Goal: Task Accomplishment & Management: Manage account settings

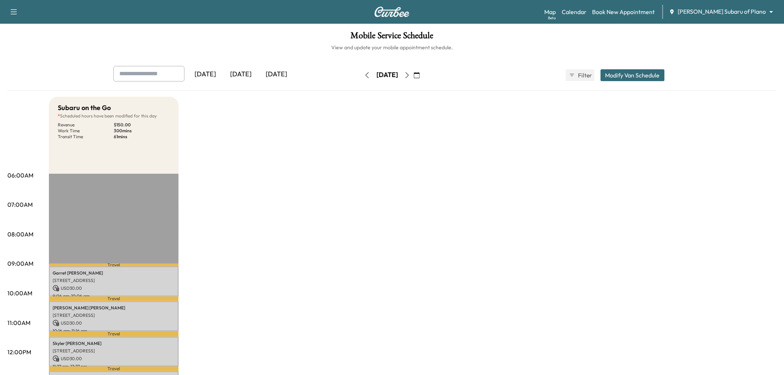
click at [242, 73] on div "[DATE]" at bounding box center [241, 74] width 36 height 17
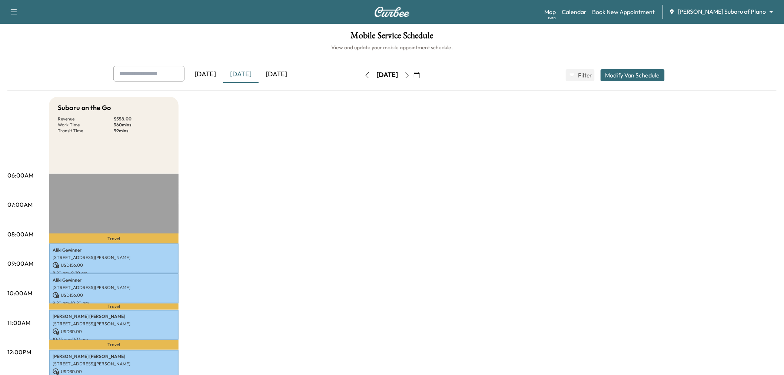
click at [423, 76] on button "button" at bounding box center [417, 75] width 13 height 12
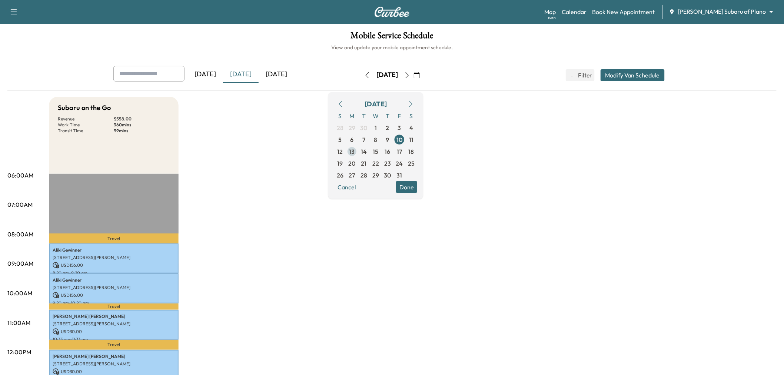
click at [355, 152] on span "13" at bounding box center [353, 151] width 6 height 9
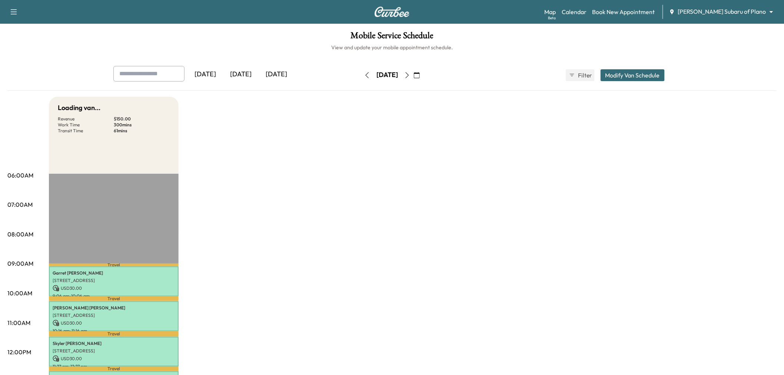
scroll to position [123, 0]
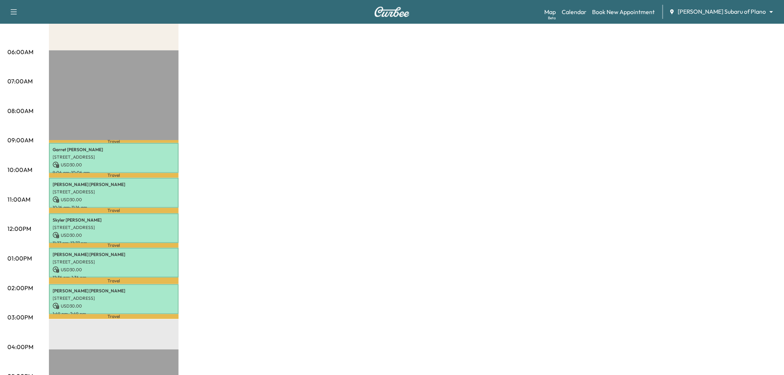
click at [345, 234] on div "Subaru on the Go * Scheduled hours have been modified for this day Revenue $ 15…" at bounding box center [413, 251] width 728 height 556
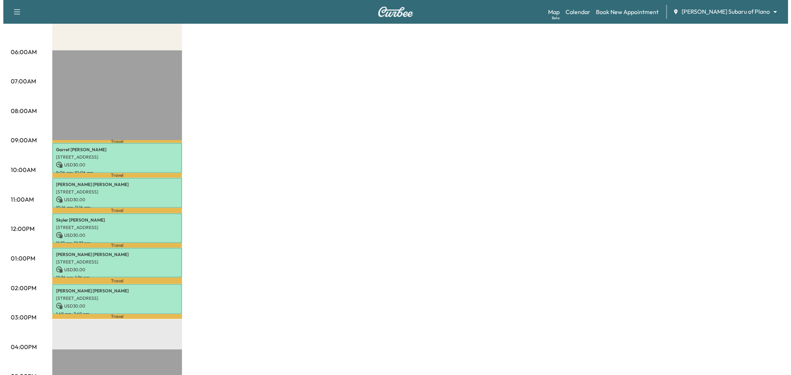
scroll to position [0, 0]
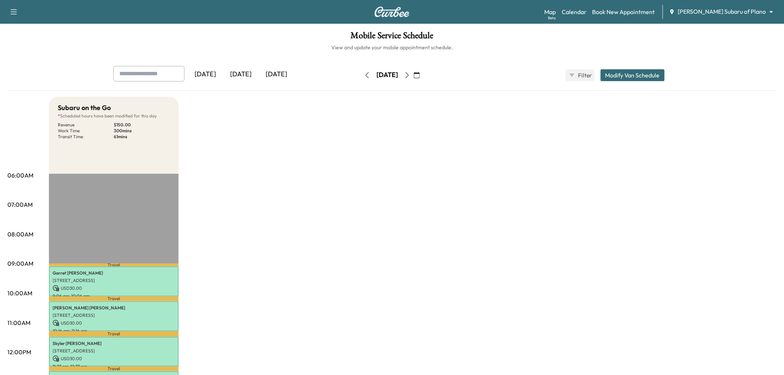
click at [410, 77] on icon "button" at bounding box center [407, 75] width 6 height 6
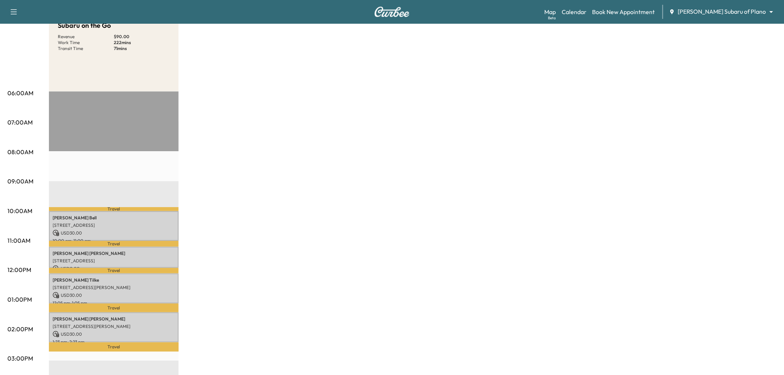
scroll to position [165, 0]
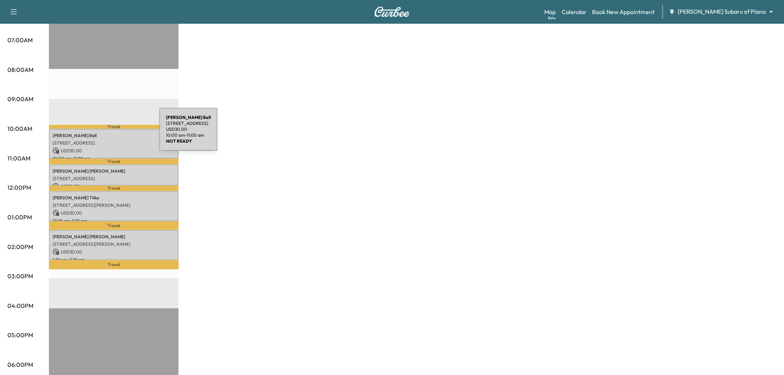
click at [104, 134] on p "[PERSON_NAME]" at bounding box center [114, 136] width 122 height 6
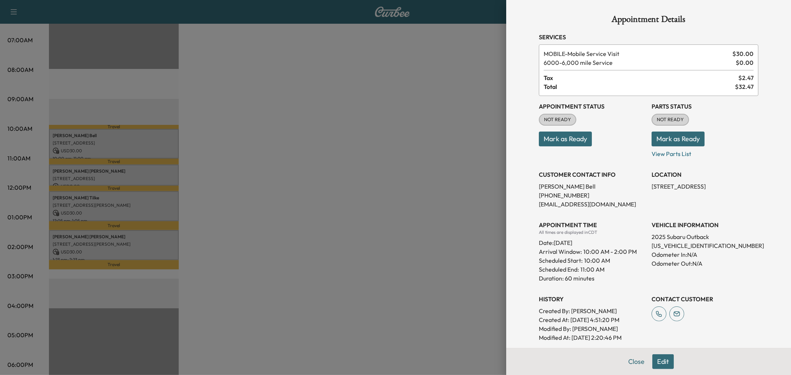
click at [108, 173] on div at bounding box center [395, 187] width 791 height 375
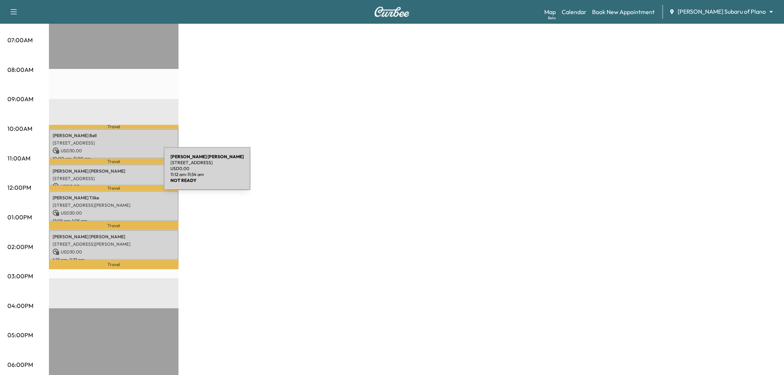
click at [108, 176] on p "[STREET_ADDRESS]" at bounding box center [114, 179] width 122 height 6
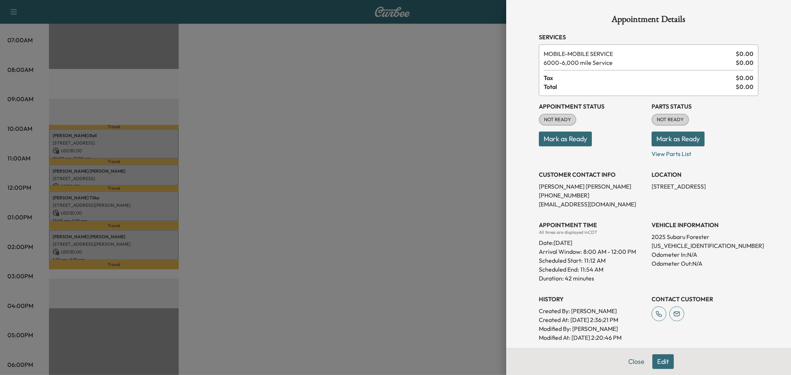
click at [108, 173] on div at bounding box center [395, 187] width 791 height 375
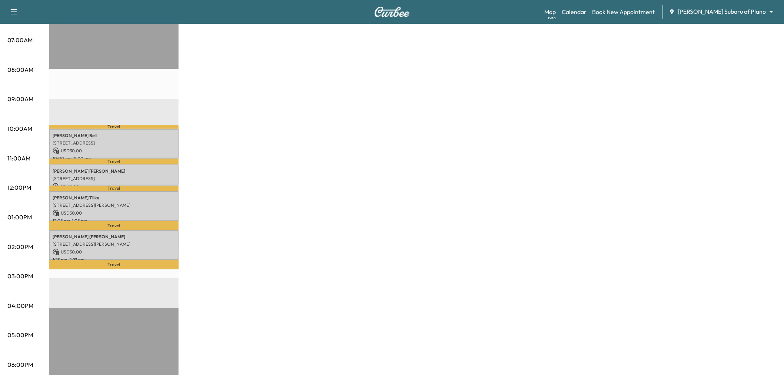
click at [118, 188] on p "Travel" at bounding box center [114, 189] width 130 height 6
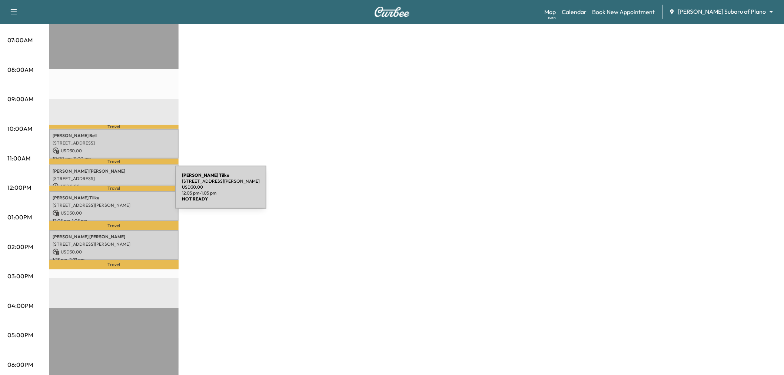
click at [120, 195] on p "[PERSON_NAME]" at bounding box center [114, 198] width 122 height 6
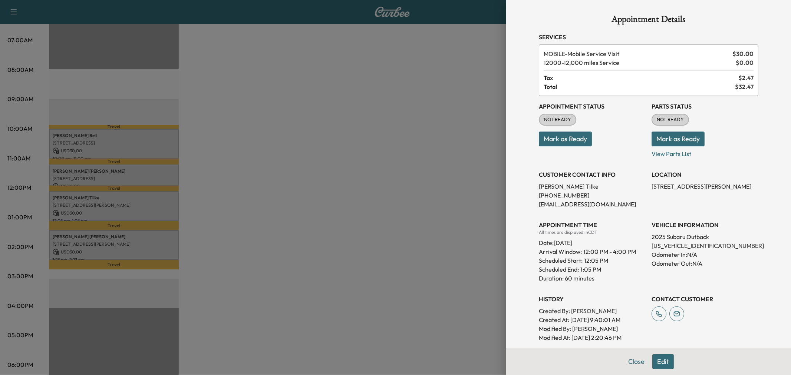
click at [120, 192] on div at bounding box center [395, 187] width 791 height 375
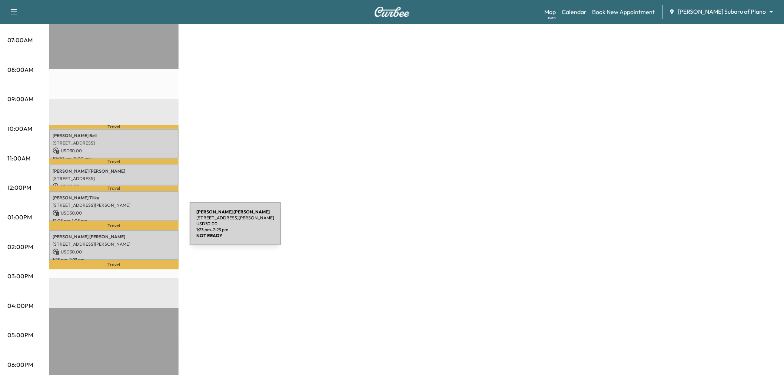
click at [134, 230] on div "[PERSON_NAME] [STREET_ADDRESS][PERSON_NAME] USD 30.00 1:23 pm - 2:23 pm" at bounding box center [114, 245] width 130 height 30
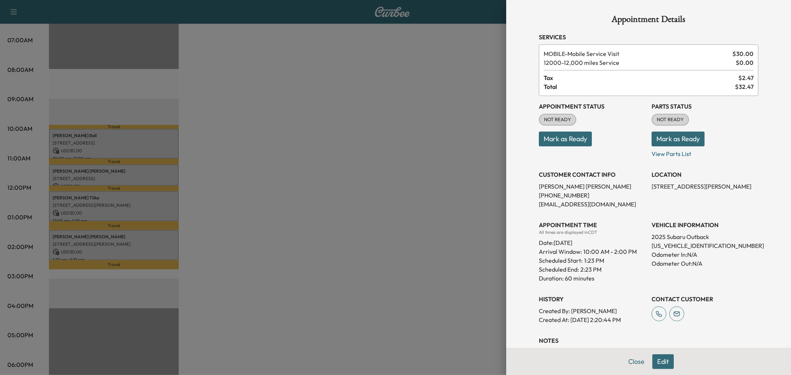
click at [134, 228] on div at bounding box center [395, 187] width 791 height 375
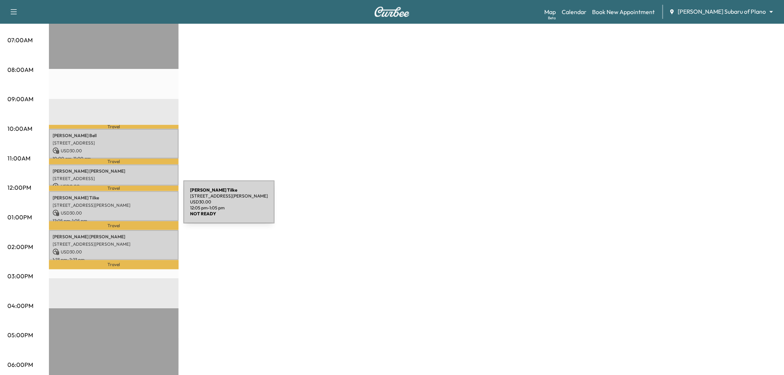
click at [128, 210] on p "USD 30.00" at bounding box center [114, 213] width 122 height 7
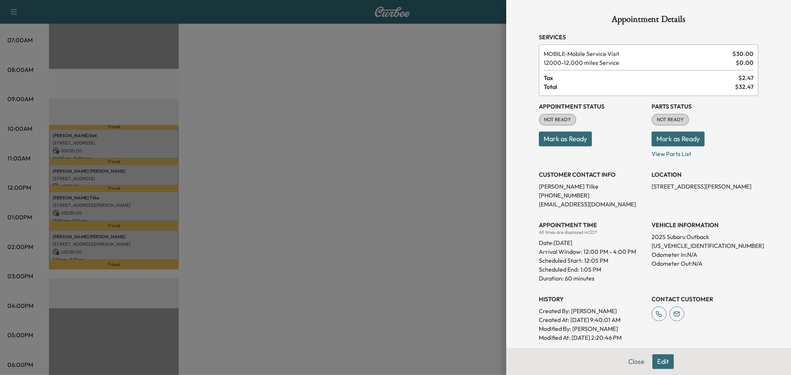
click at [128, 206] on div at bounding box center [395, 187] width 791 height 375
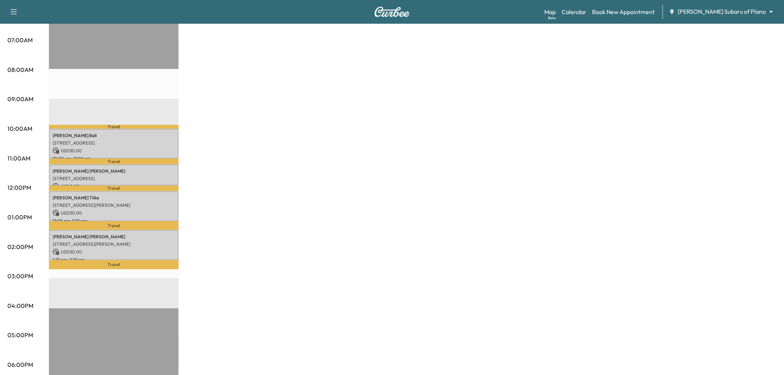
click at [131, 159] on p "Travel" at bounding box center [114, 162] width 130 height 6
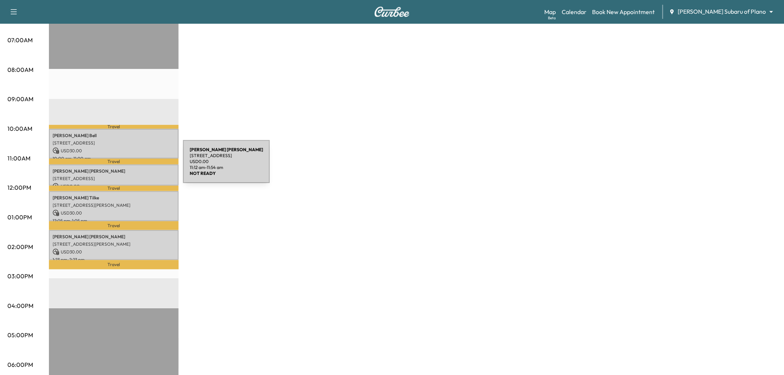
click at [125, 176] on p "[STREET_ADDRESS]" at bounding box center [114, 179] width 122 height 6
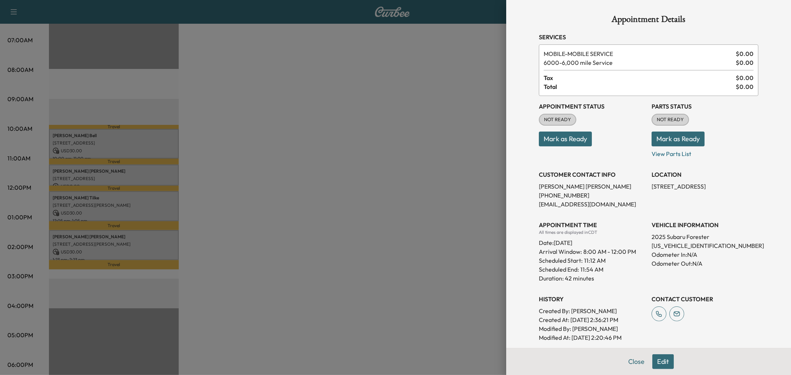
click at [125, 174] on div at bounding box center [395, 187] width 791 height 375
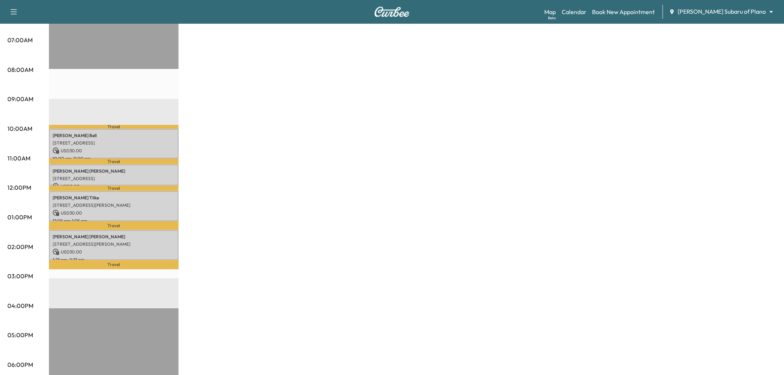
click at [136, 143] on p "[STREET_ADDRESS]" at bounding box center [114, 143] width 122 height 6
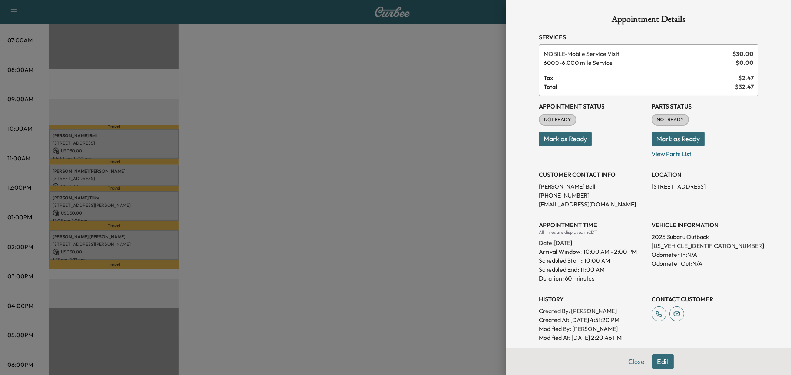
click at [136, 143] on div at bounding box center [395, 187] width 791 height 375
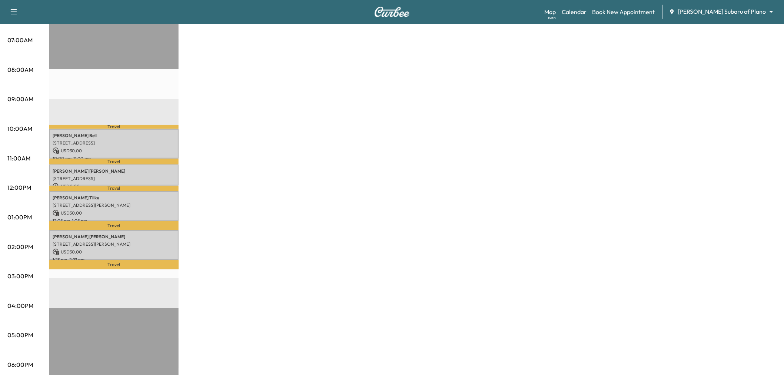
scroll to position [41, 0]
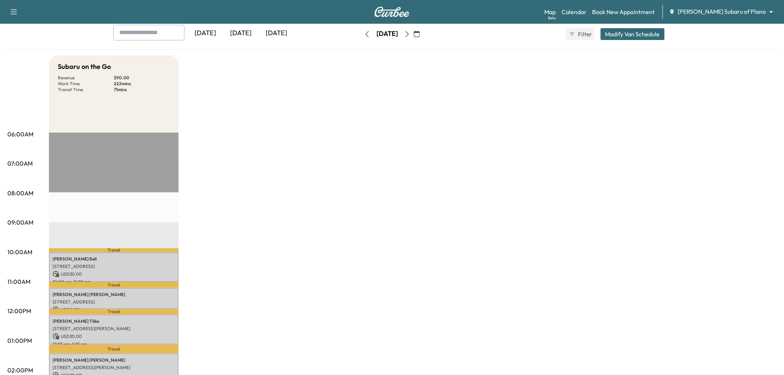
click at [410, 33] on icon "button" at bounding box center [407, 34] width 6 height 6
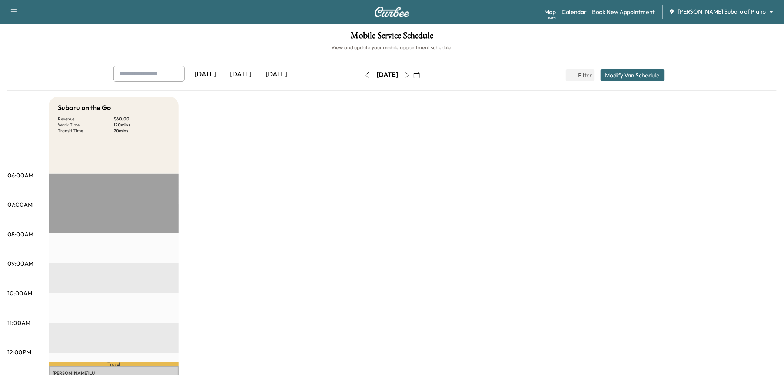
click at [414, 79] on button "button" at bounding box center [407, 75] width 13 height 12
click at [410, 73] on icon "button" at bounding box center [407, 75] width 6 height 6
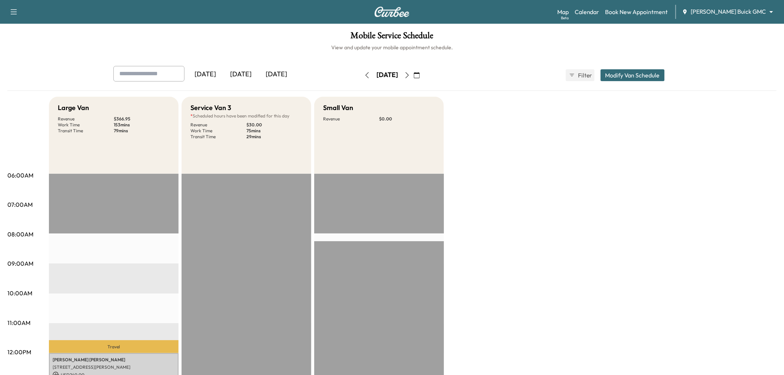
click at [420, 75] on icon "button" at bounding box center [417, 75] width 6 height 6
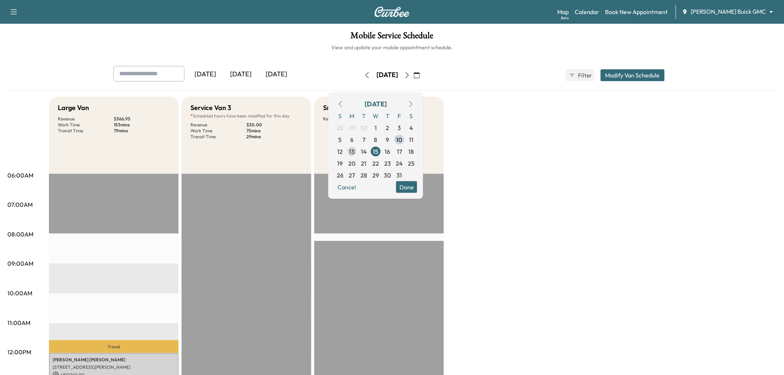
click at [355, 153] on span "13" at bounding box center [353, 151] width 6 height 9
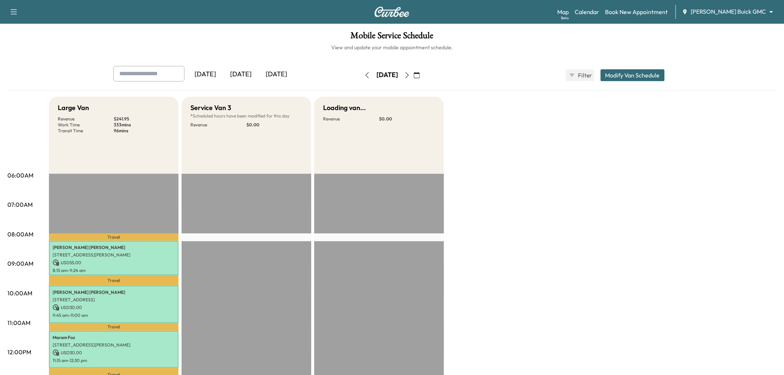
scroll to position [165, 0]
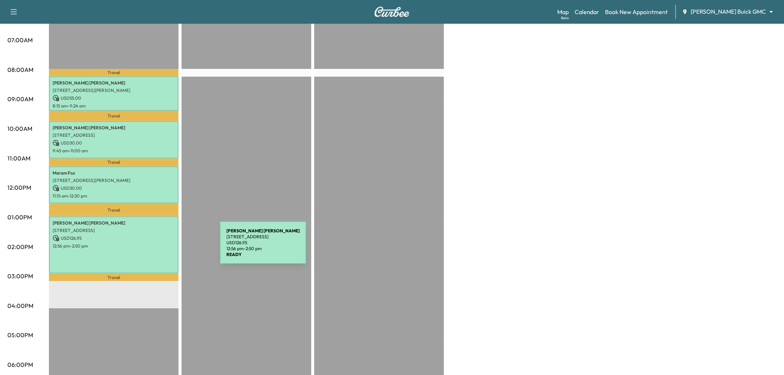
click at [139, 257] on div "Lisa Carrillo 2207 Maserati Dr, Frisco, TX 75034, USA USD 126.95 12:56 pm - 2:5…" at bounding box center [114, 244] width 130 height 57
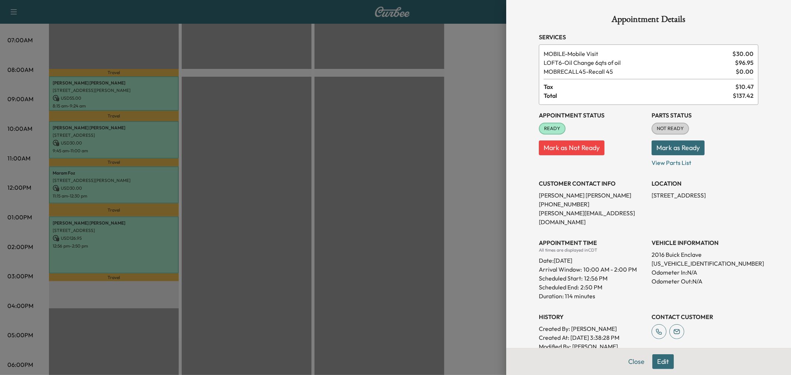
click at [160, 247] on div at bounding box center [395, 187] width 791 height 375
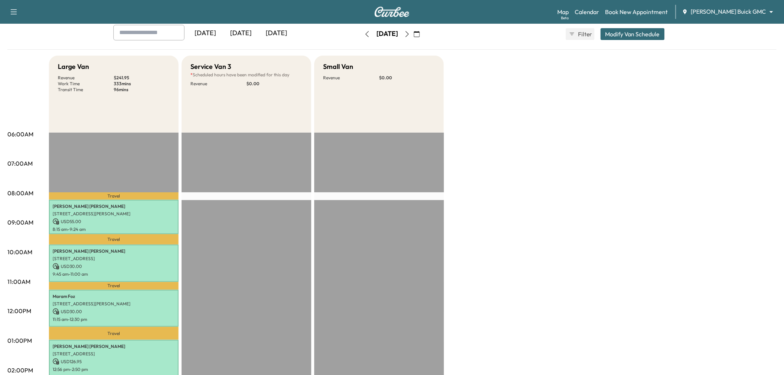
scroll to position [0, 0]
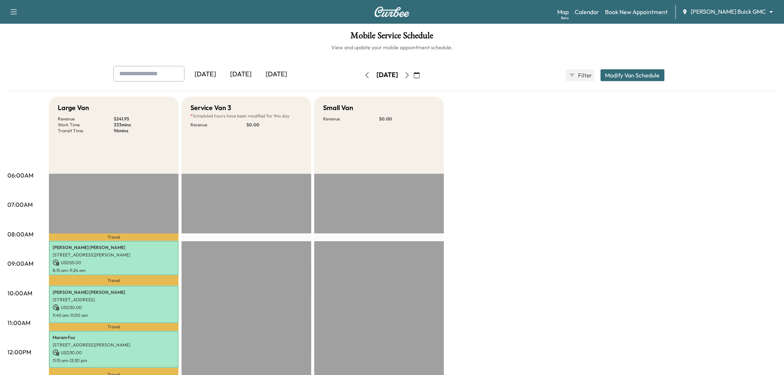
click at [414, 76] on button "button" at bounding box center [407, 75] width 13 height 12
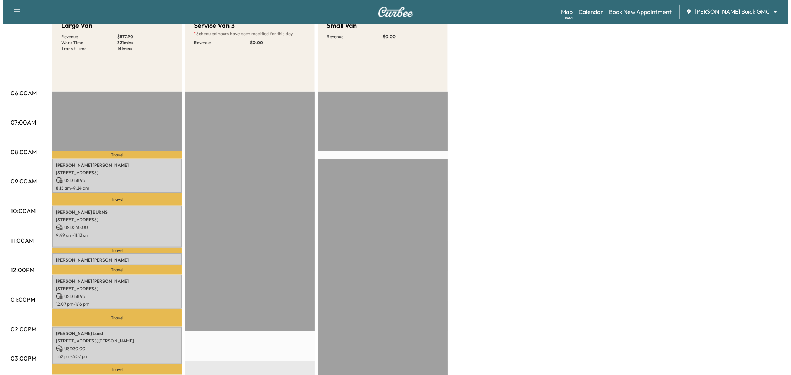
scroll to position [165, 0]
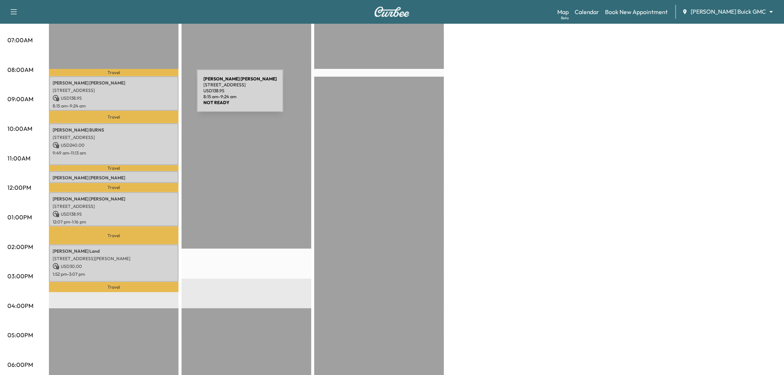
click at [141, 95] on p "USD 138.95" at bounding box center [114, 98] width 122 height 7
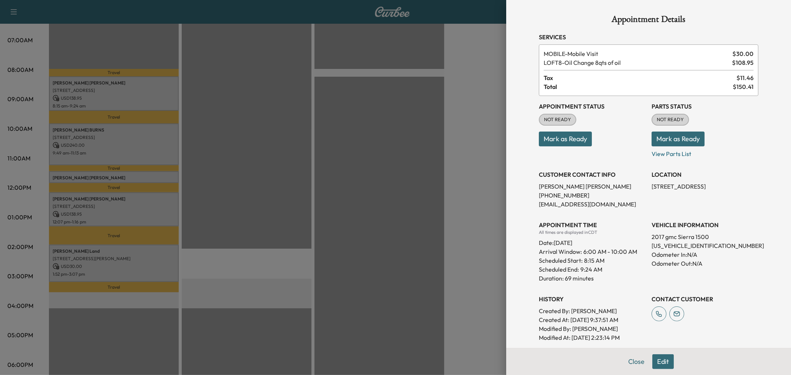
click at [135, 149] on div at bounding box center [395, 187] width 791 height 375
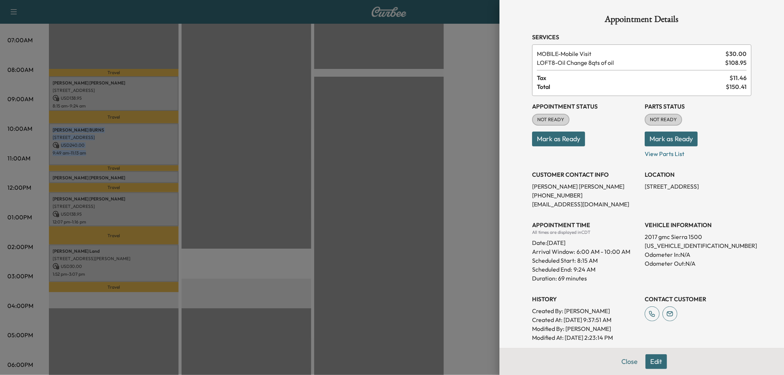
click at [135, 150] on p "9:49 am - 11:13 am" at bounding box center [114, 153] width 122 height 6
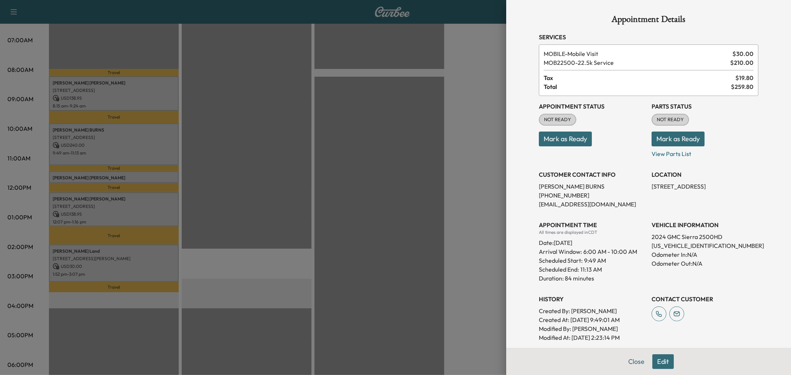
click at [135, 175] on div at bounding box center [395, 187] width 791 height 375
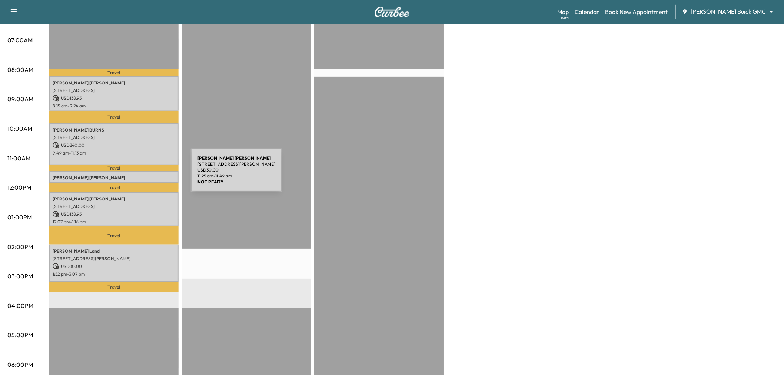
click at [135, 175] on p "Vickie Jones-johnson" at bounding box center [114, 178] width 122 height 6
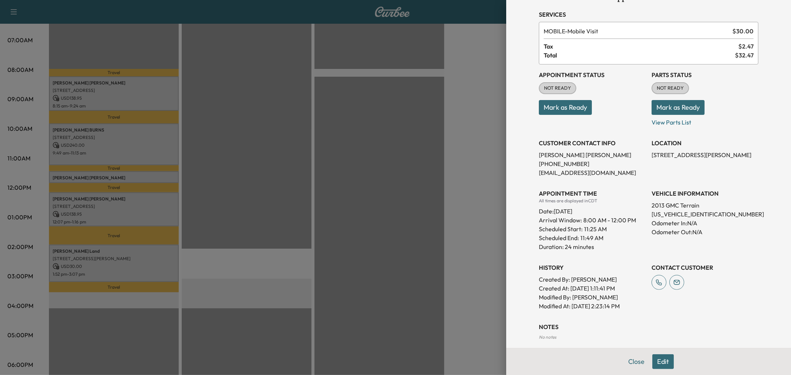
scroll to position [64, 0]
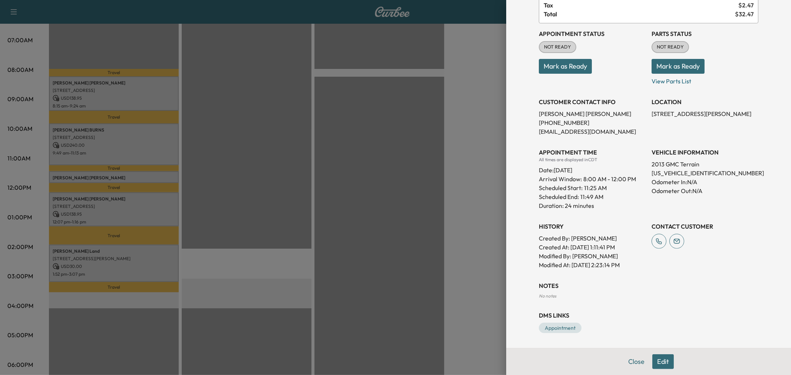
click at [135, 208] on div at bounding box center [395, 187] width 791 height 375
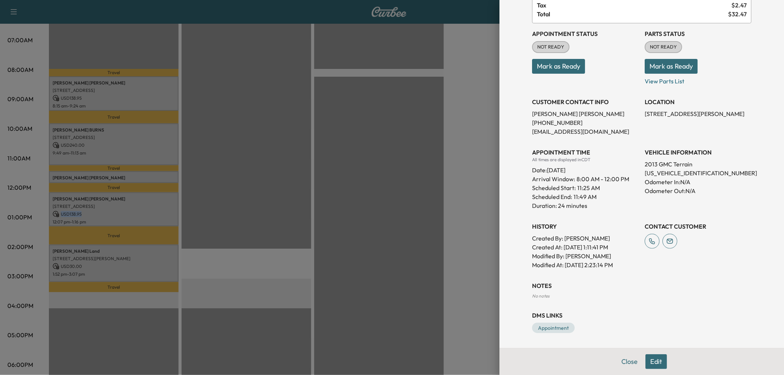
click at [135, 211] on p "USD 138.95" at bounding box center [114, 214] width 122 height 7
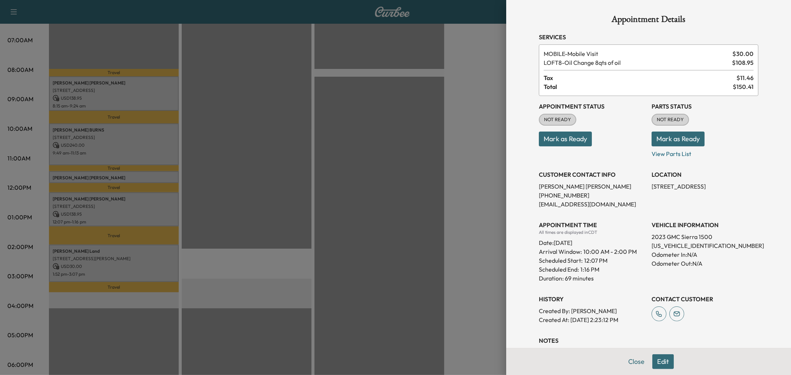
click at [128, 179] on div at bounding box center [395, 187] width 791 height 375
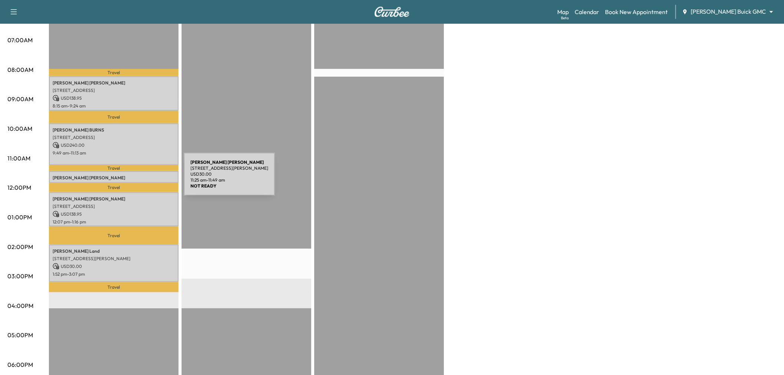
click at [128, 179] on div "Vickie Jones-johnson 11480 AUDELIA RD APT C337, DALLAS, TX 75243, USA USD 30.00…" at bounding box center [114, 177] width 130 height 12
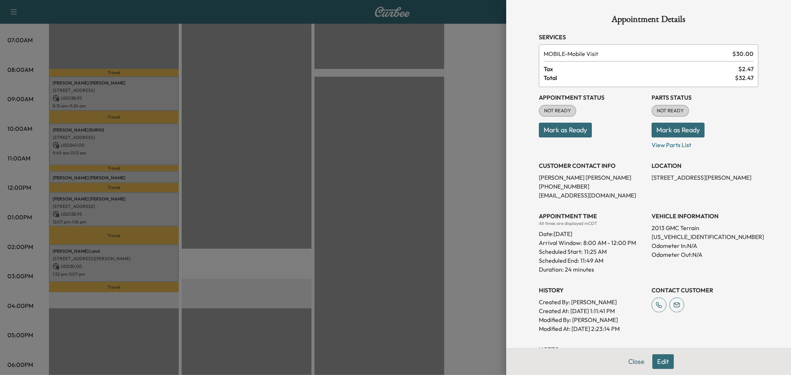
click at [133, 195] on div at bounding box center [395, 187] width 791 height 375
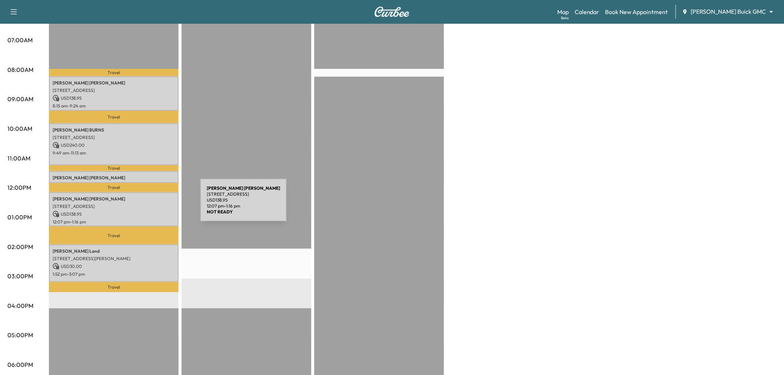
click at [145, 205] on p "1718 Trinity Valley Dr, Carrollton, TX 75006, USA" at bounding box center [114, 206] width 122 height 6
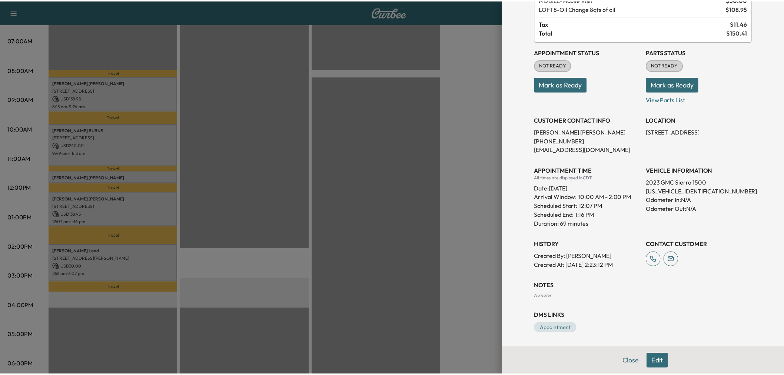
scroll to position [0, 0]
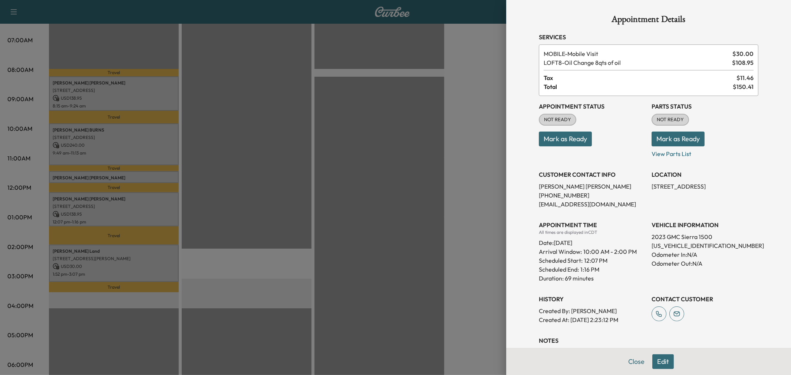
click at [133, 263] on div at bounding box center [395, 187] width 791 height 375
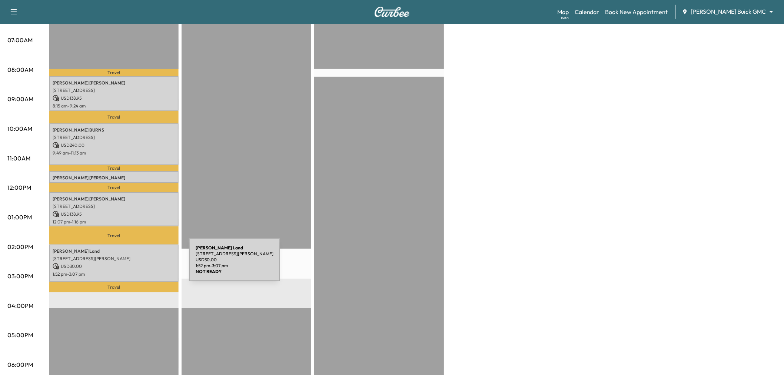
click at [133, 264] on p "USD 30.00" at bounding box center [114, 266] width 122 height 7
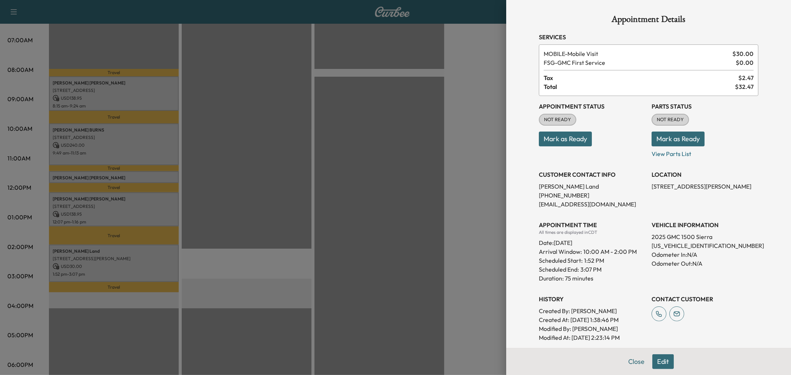
click at [336, 239] on div at bounding box center [395, 187] width 791 height 375
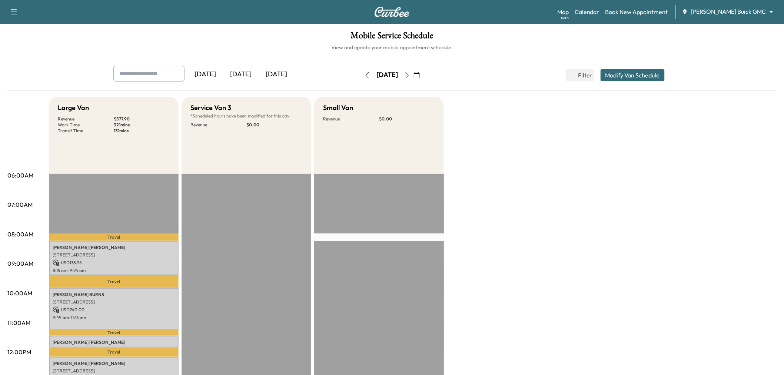
click at [414, 72] on button "button" at bounding box center [407, 75] width 13 height 12
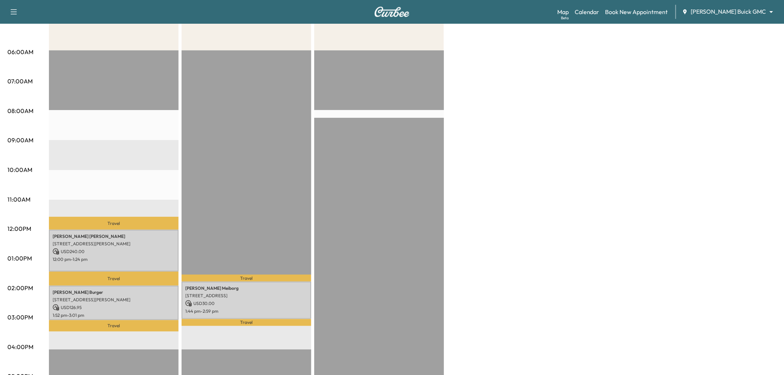
scroll to position [165, 0]
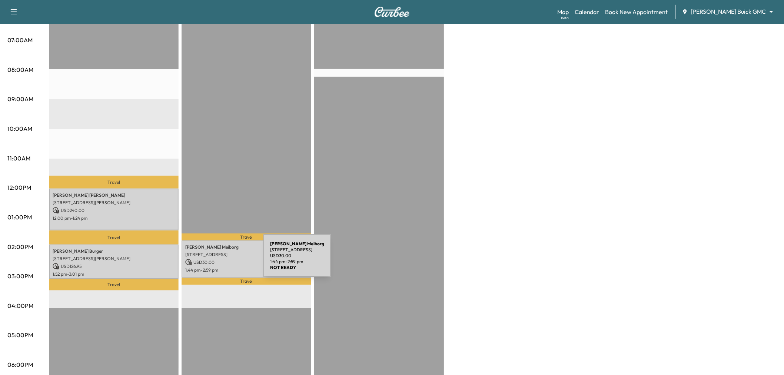
click at [208, 260] on p "USD 30.00" at bounding box center [246, 262] width 122 height 7
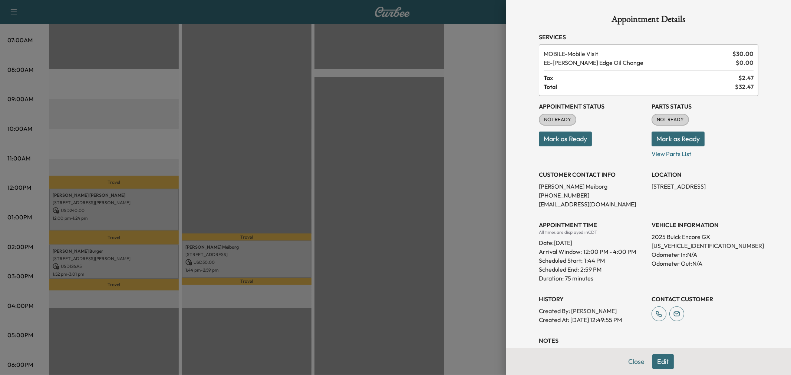
click at [125, 261] on div at bounding box center [395, 187] width 791 height 375
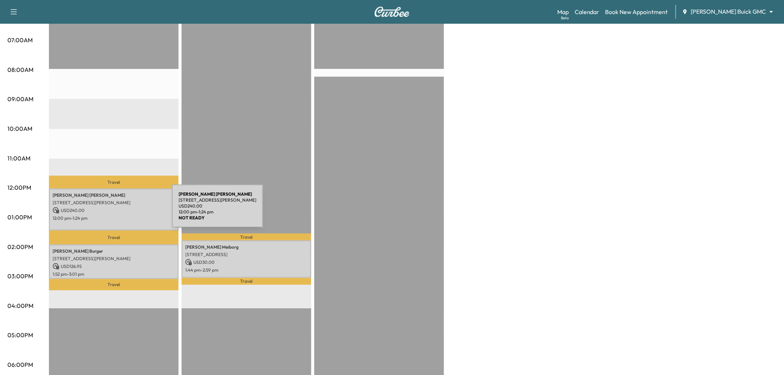
click at [116, 211] on p "USD 240.00" at bounding box center [114, 210] width 122 height 7
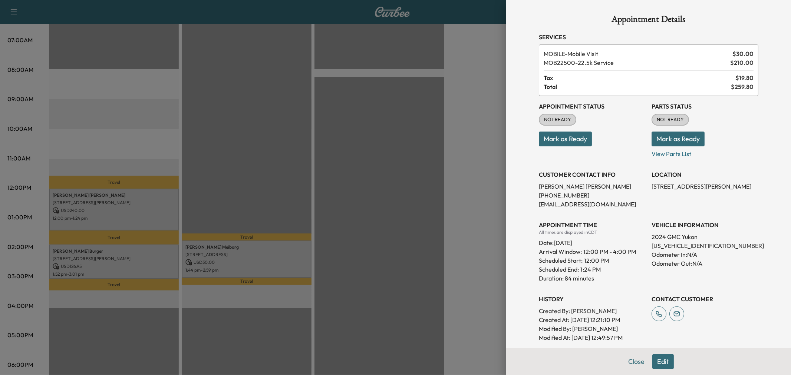
click at [123, 277] on div at bounding box center [395, 187] width 791 height 375
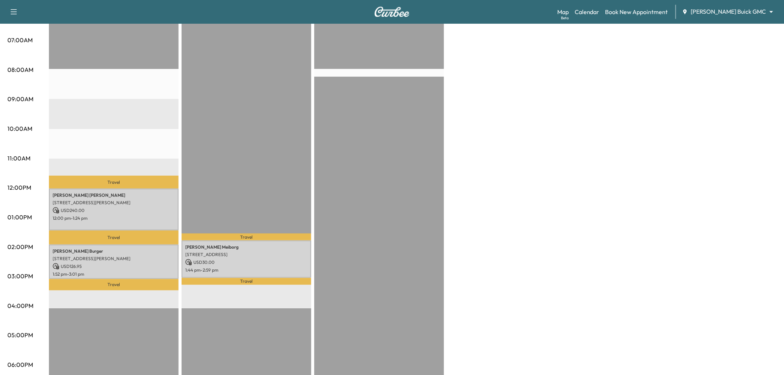
click at [124, 279] on p "Travel" at bounding box center [114, 284] width 130 height 11
click at [129, 265] on p "USD 126.95" at bounding box center [114, 266] width 122 height 7
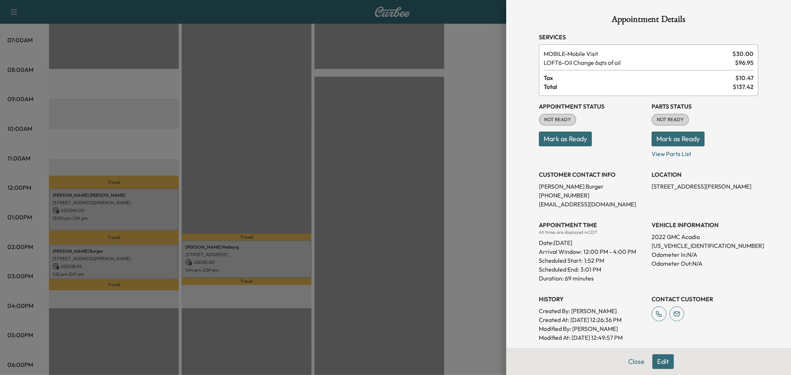
click at [130, 262] on div at bounding box center [395, 187] width 791 height 375
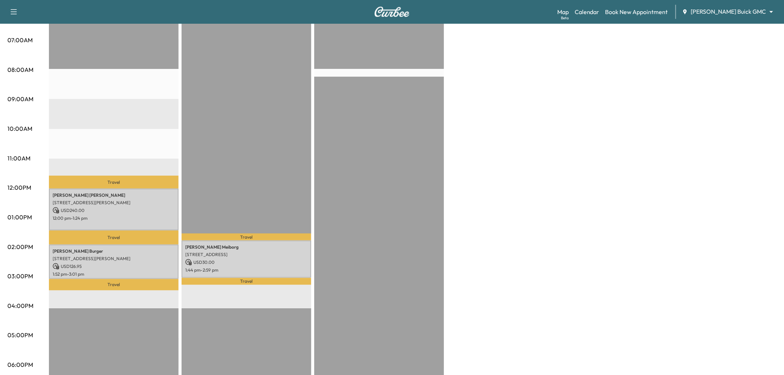
scroll to position [0, 0]
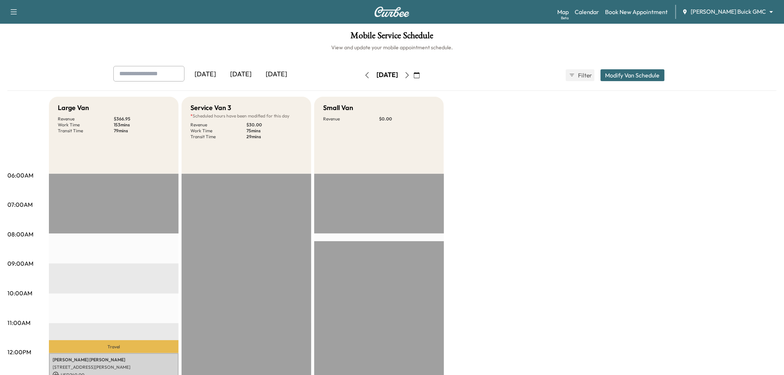
click at [410, 75] on icon "button" at bounding box center [407, 75] width 6 height 6
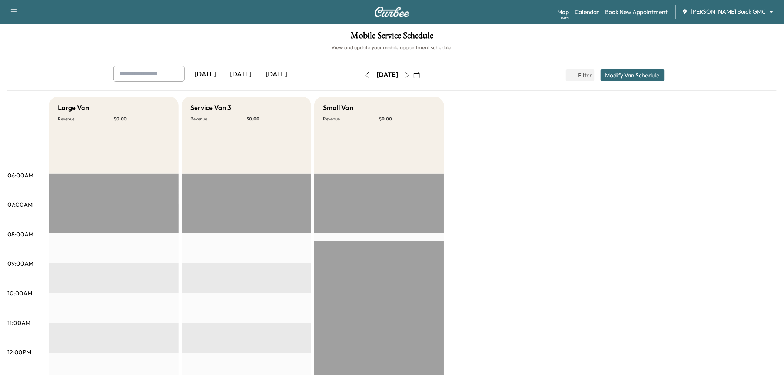
click at [410, 72] on icon "button" at bounding box center [407, 75] width 6 height 6
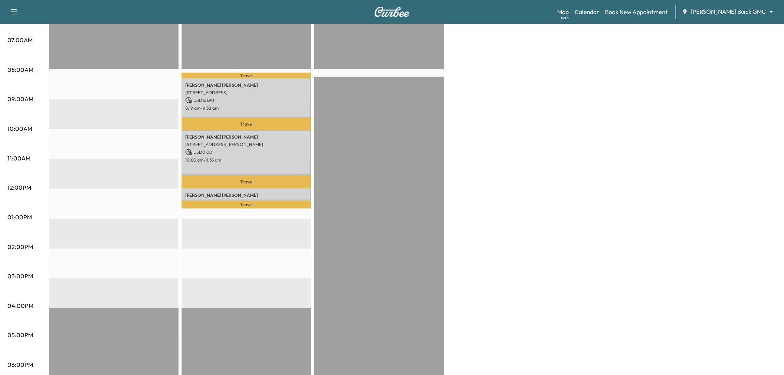
scroll to position [123, 0]
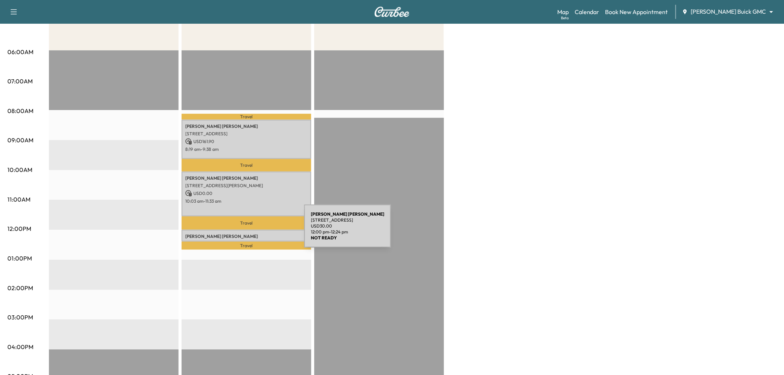
click at [249, 234] on p "Fransisco Hernandez" at bounding box center [246, 237] width 122 height 6
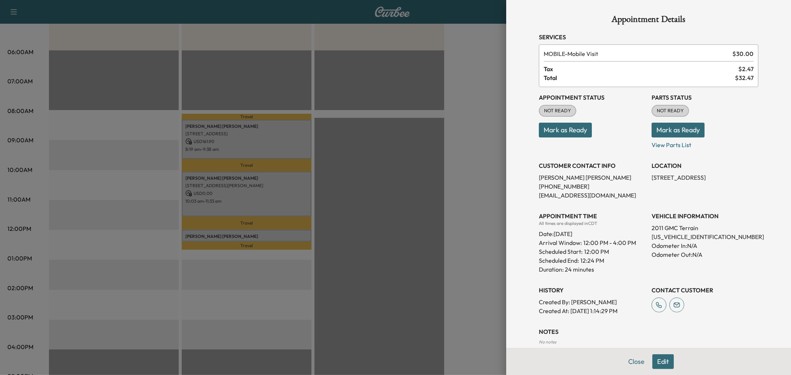
click at [246, 231] on div at bounding box center [395, 187] width 791 height 375
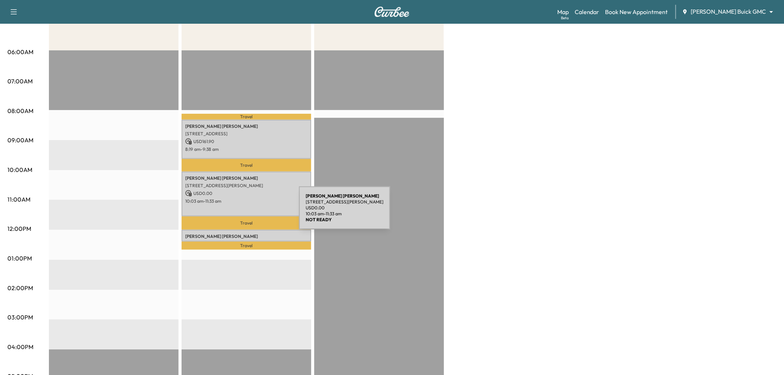
click at [244, 212] on div "Joseph Gadd 4320 LIVINGSTON, DALLAS, TX 75205, USA USD 0.00 10:03 am - 11:33 am" at bounding box center [247, 194] width 130 height 45
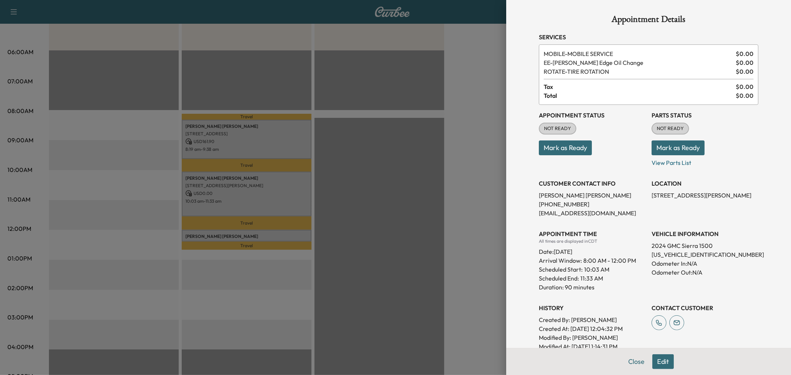
click at [259, 194] on div at bounding box center [395, 187] width 791 height 375
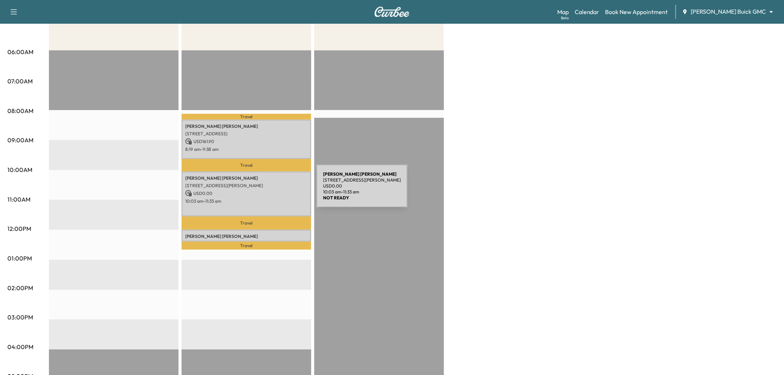
click at [279, 143] on div "Arthur Ballard Jr. 7727 Oak Point Dr, Frisco, TX 75034, USA USD 161.90 8:19 am …" at bounding box center [247, 139] width 130 height 39
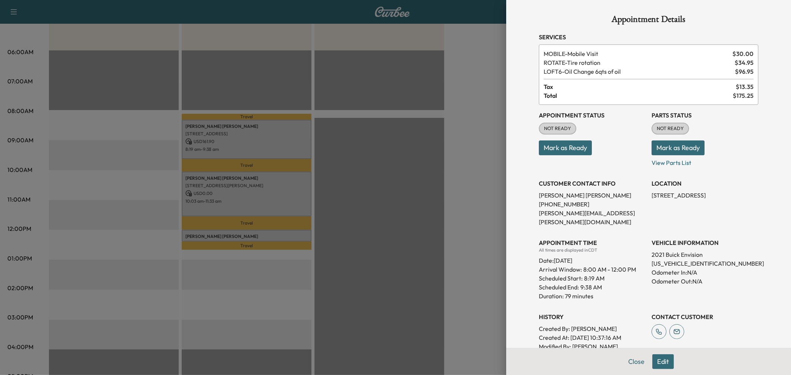
click at [279, 145] on div at bounding box center [395, 187] width 791 height 375
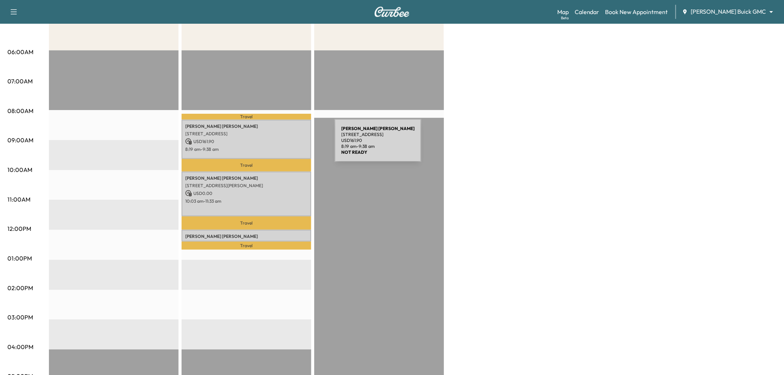
scroll to position [0, 0]
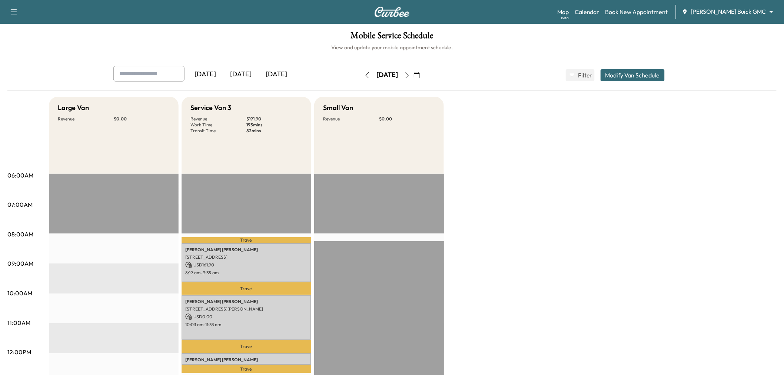
click at [420, 76] on icon "button" at bounding box center [417, 75] width 6 height 6
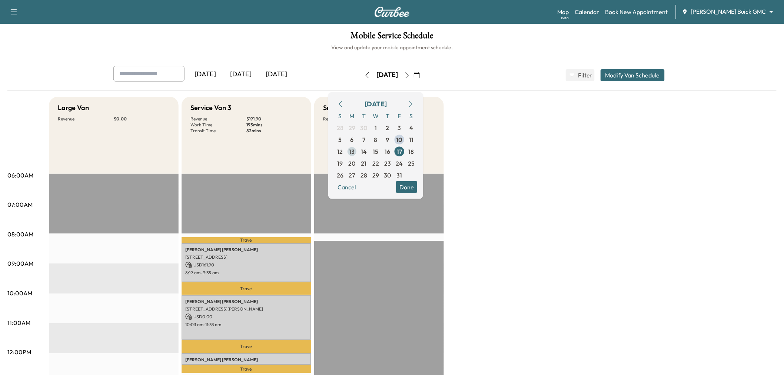
click at [358, 148] on span "13" at bounding box center [352, 151] width 12 height 12
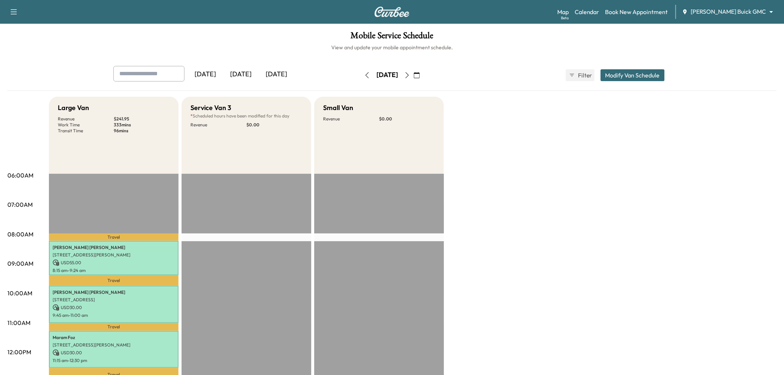
click at [423, 75] on button "button" at bounding box center [417, 75] width 13 height 12
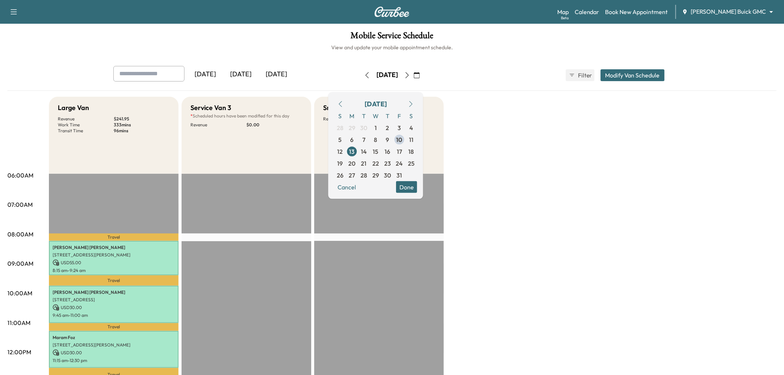
click at [410, 75] on icon "button" at bounding box center [407, 75] width 6 height 6
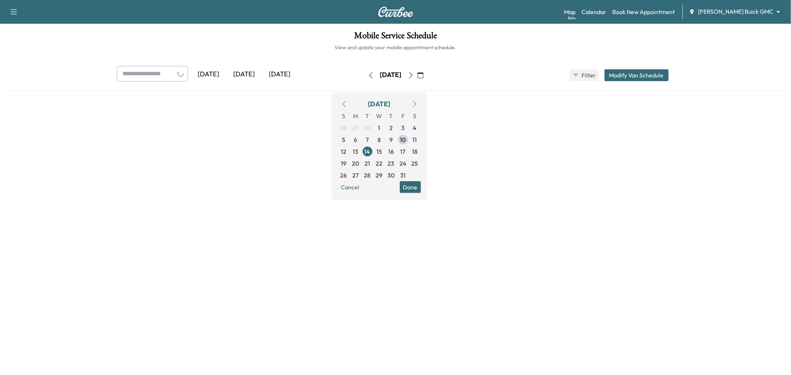
click at [414, 75] on icon "button" at bounding box center [411, 75] width 6 height 6
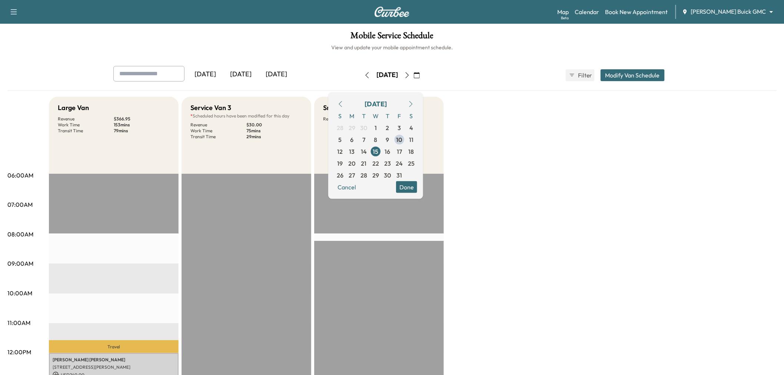
click at [410, 77] on icon "button" at bounding box center [407, 75] width 6 height 6
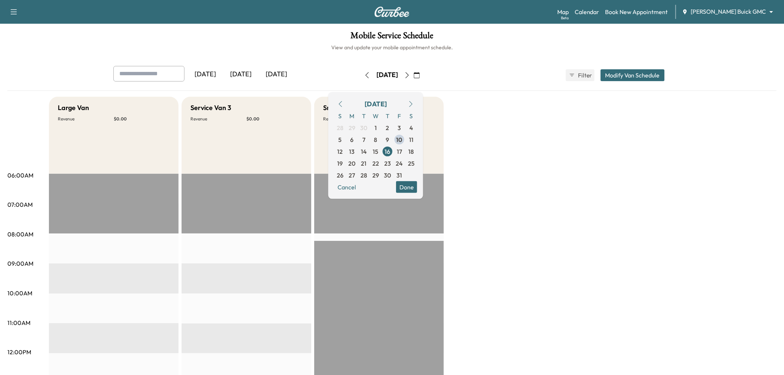
click at [364, 74] on icon "button" at bounding box center [367, 75] width 6 height 6
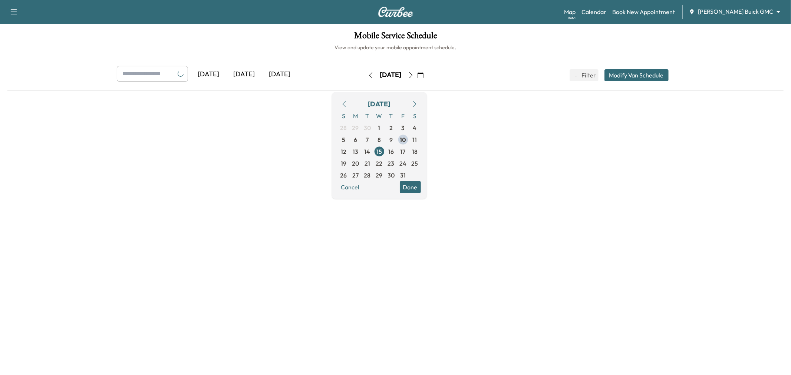
click at [368, 74] on icon "button" at bounding box center [371, 75] width 6 height 6
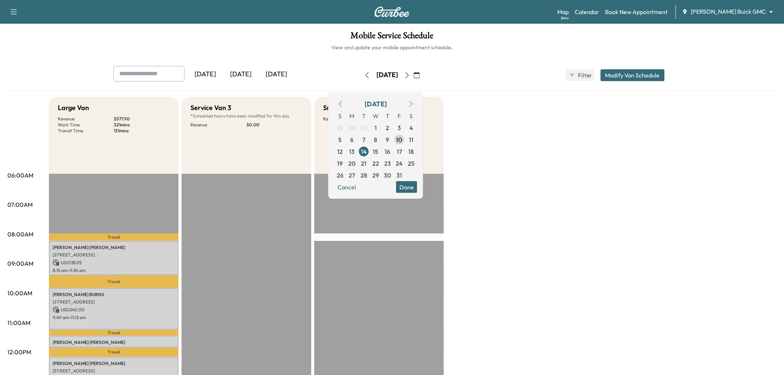
click at [410, 76] on icon "button" at bounding box center [407, 75] width 6 height 6
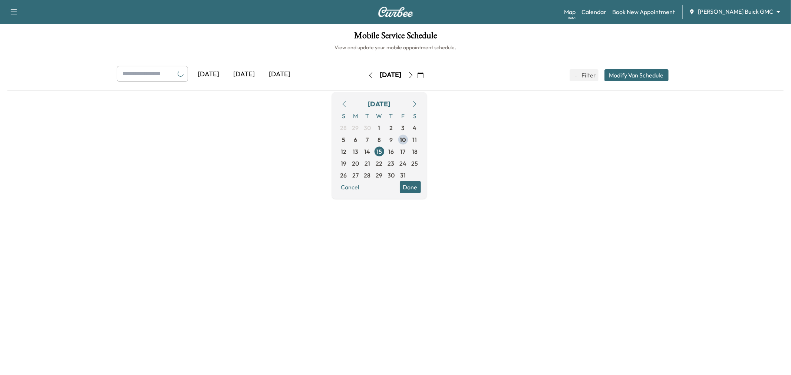
click at [401, 76] on div "[DATE]" at bounding box center [390, 74] width 21 height 9
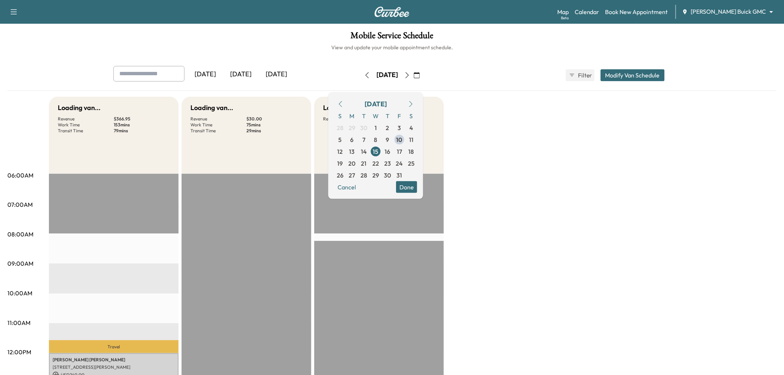
click at [423, 75] on button "button" at bounding box center [417, 75] width 13 height 12
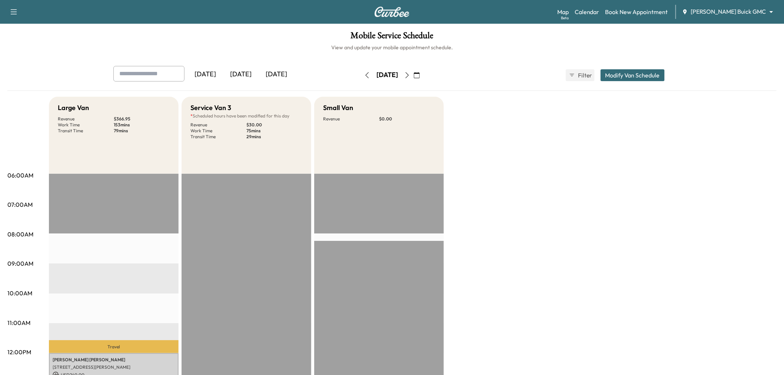
click at [410, 73] on icon "button" at bounding box center [407, 75] width 6 height 6
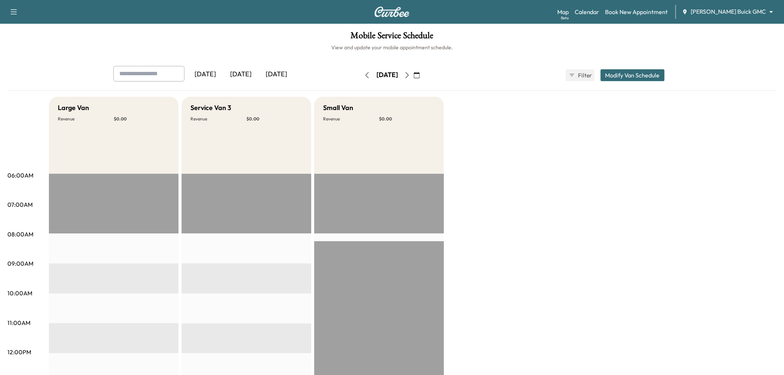
click at [423, 71] on button "button" at bounding box center [417, 75] width 13 height 12
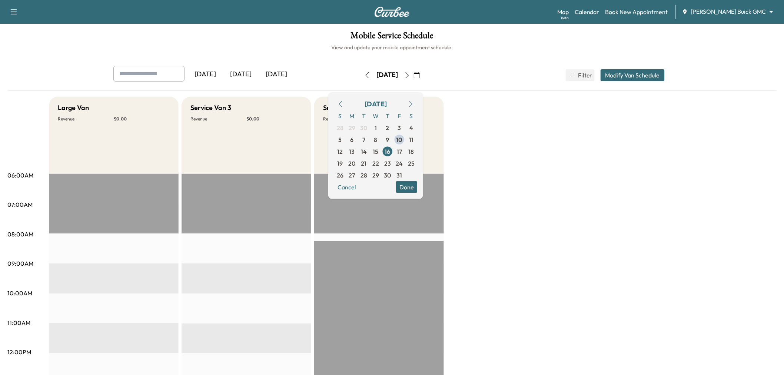
click at [608, 74] on button "Modify Van Schedule" at bounding box center [633, 75] width 64 height 12
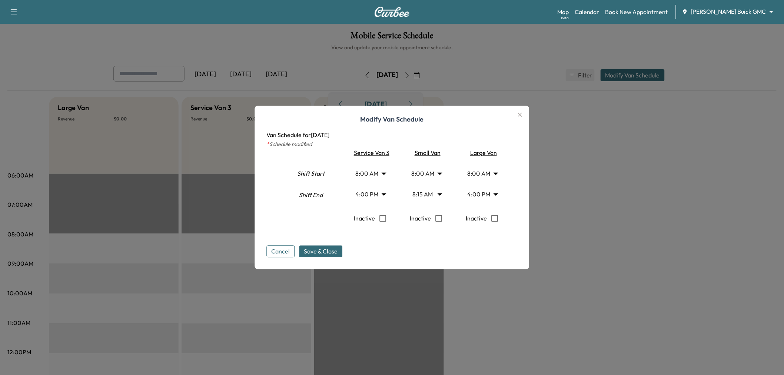
click at [384, 173] on body "Support Log Out Map Beta Calendar Book New Appointment Ewing Buick GMC ********…" at bounding box center [392, 187] width 784 height 375
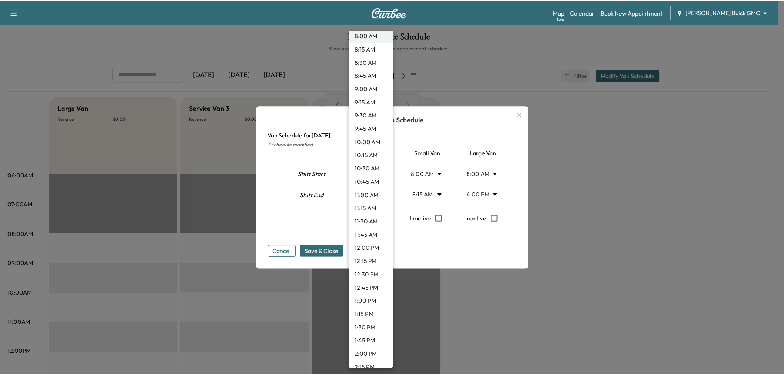
scroll to position [486, 0]
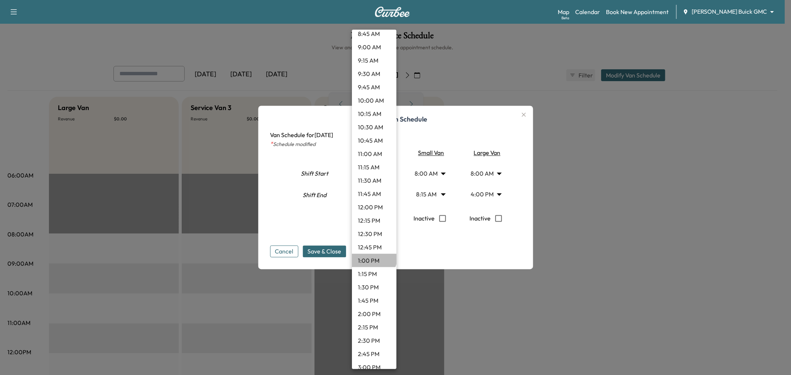
click at [373, 258] on li "1:00 PM" at bounding box center [374, 260] width 44 height 13
type input "**"
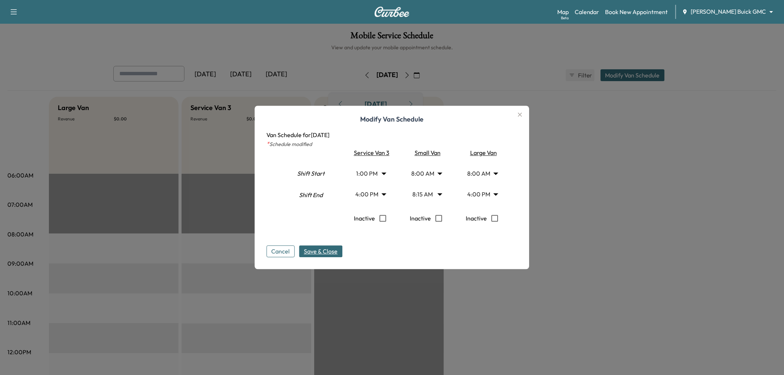
click at [325, 254] on span "Save & Close" at bounding box center [321, 251] width 34 height 9
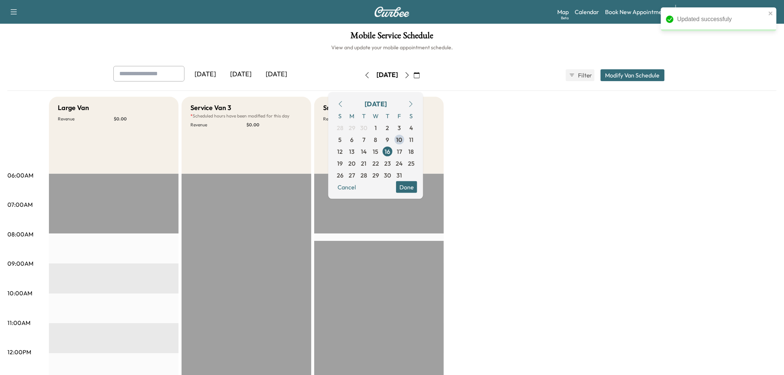
click at [484, 167] on div "Large Van Revenue $ 0.00 Service Van 3 * Scheduled hours have been modified for…" at bounding box center [413, 375] width 728 height 556
click at [417, 189] on button "Done" at bounding box center [406, 187] width 21 height 12
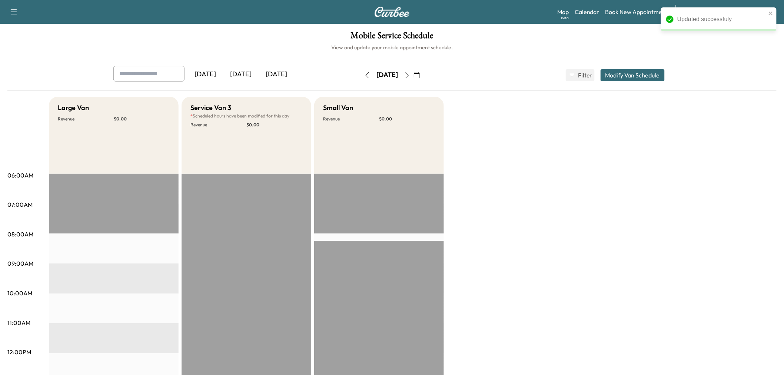
click at [501, 189] on div "Large Van Revenue $ 0.00 Service Van 3 * Scheduled hours have been modified for…" at bounding box center [413, 375] width 728 height 556
click at [489, 185] on div "Large Van Revenue $ 0.00 Service Van 3 * Scheduled hours have been modified for…" at bounding box center [413, 375] width 728 height 556
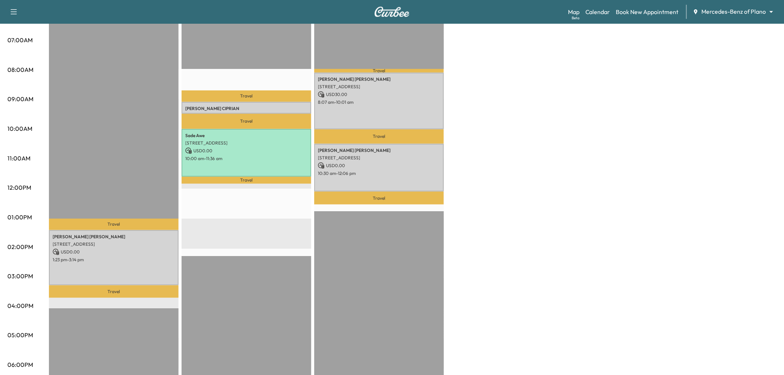
scroll to position [41, 0]
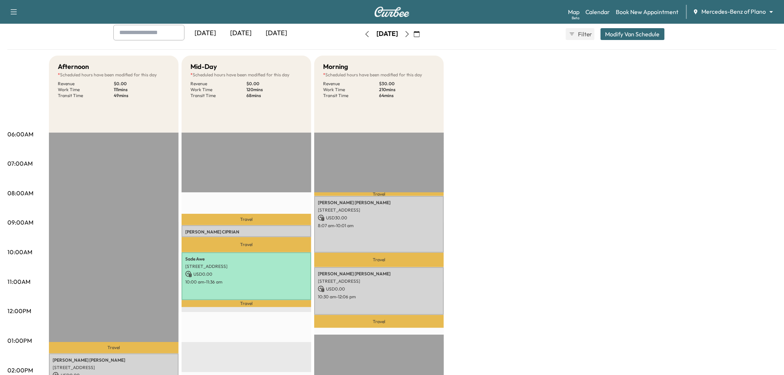
click at [420, 35] on icon "button" at bounding box center [417, 34] width 6 height 6
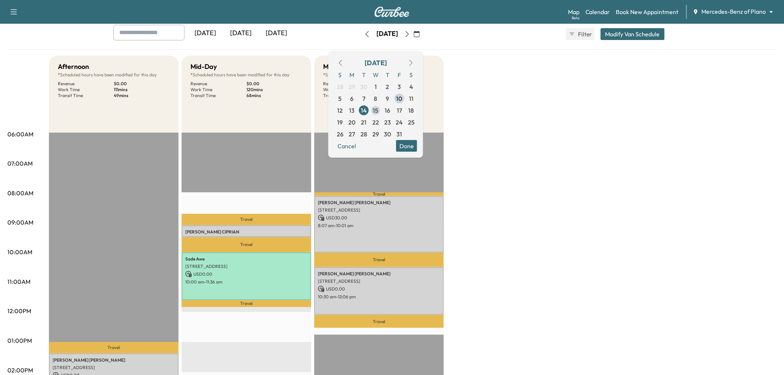
click at [379, 113] on span "15" at bounding box center [376, 110] width 6 height 9
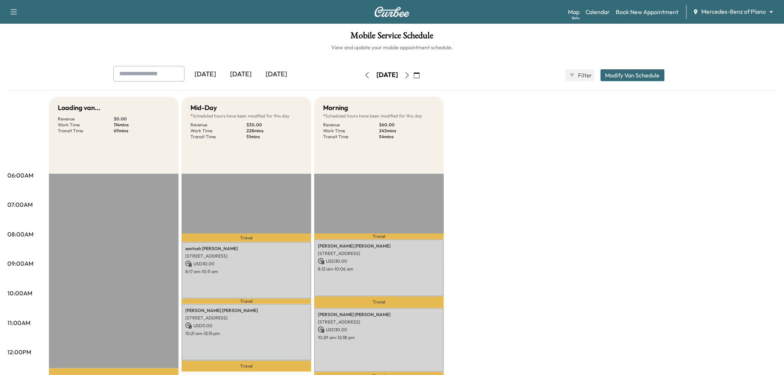
click at [420, 74] on icon "button" at bounding box center [417, 75] width 6 height 6
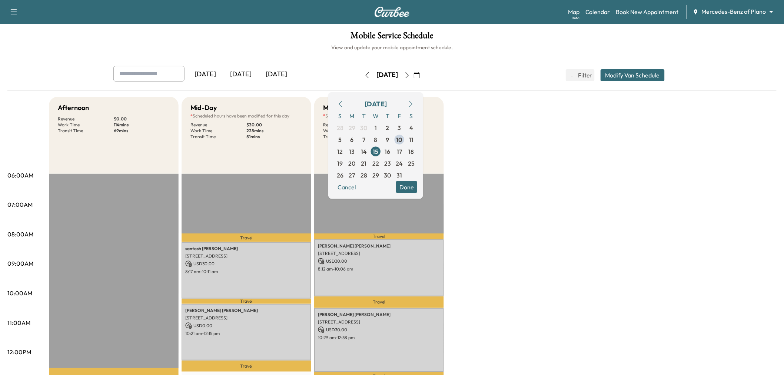
click at [358, 150] on span "13" at bounding box center [352, 151] width 12 height 12
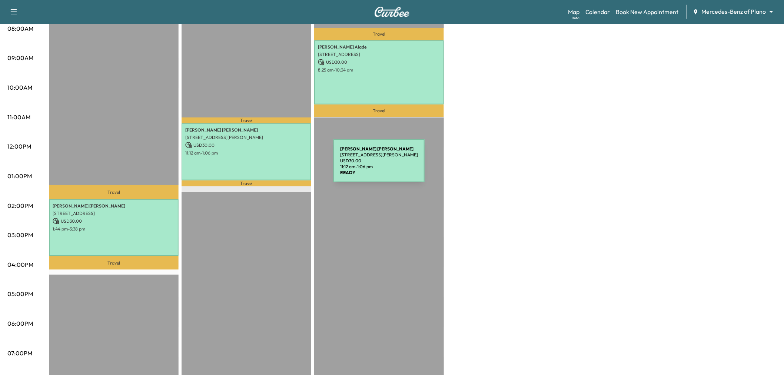
scroll to position [165, 0]
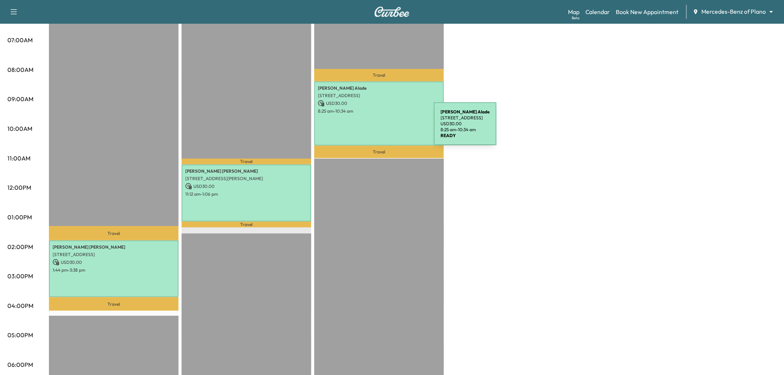
click at [393, 123] on div "Joan Alade 105 Timberbluff Ln, Murphy, TX 75094, United States of America USD 3…" at bounding box center [379, 114] width 130 height 64
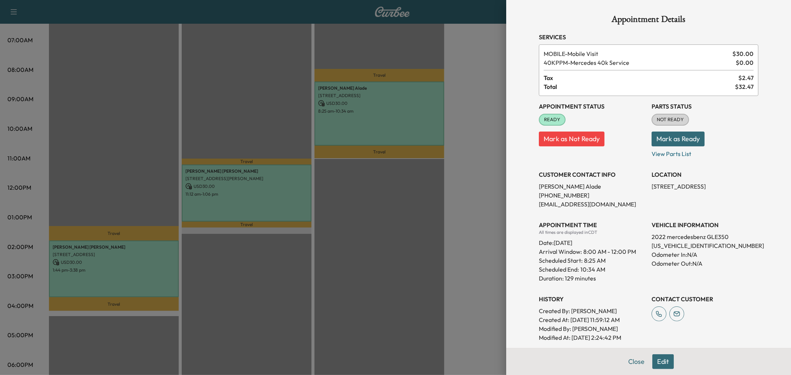
click at [272, 195] on div at bounding box center [395, 187] width 791 height 375
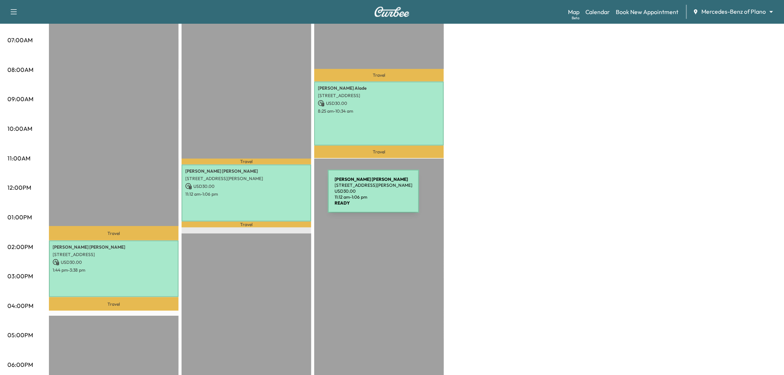
click at [273, 196] on div "JENNIFER WILSON 3758 Rittenhouse St, Frisco, TX 75034, United States of America…" at bounding box center [247, 193] width 130 height 57
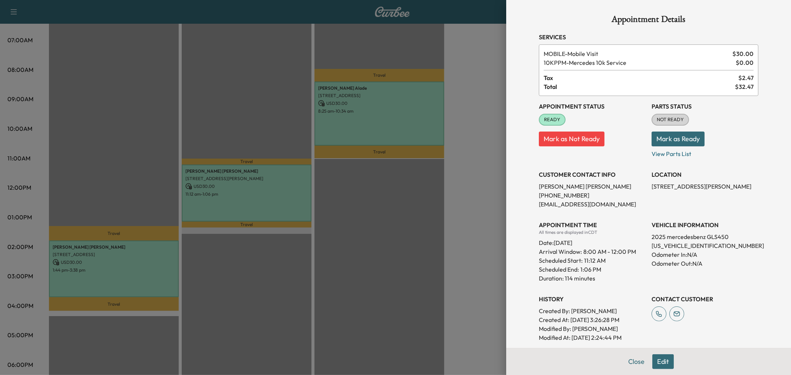
click at [146, 279] on div at bounding box center [395, 187] width 791 height 375
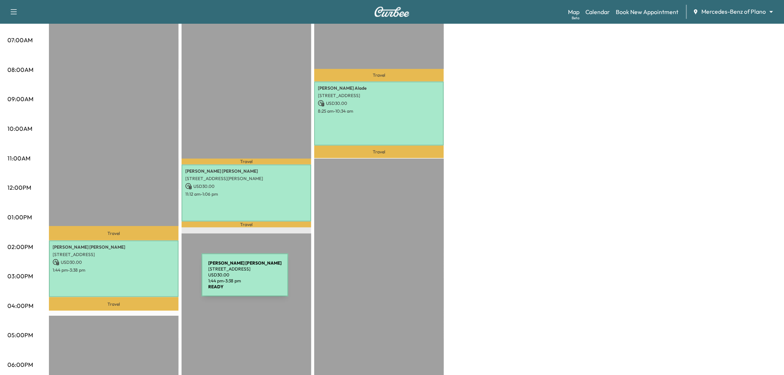
click at [146, 279] on div "DIEM PHAN THI NGOC NGUYEN 7910 S State Hwy 78, Sachse, TX 75048, USA USD 30.00 …" at bounding box center [114, 269] width 130 height 57
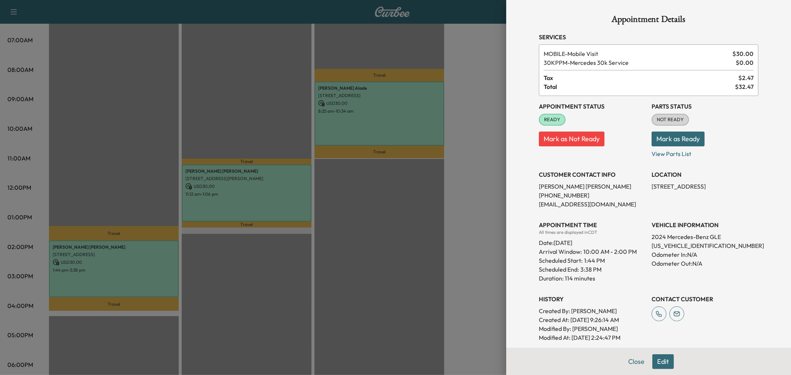
click at [146, 279] on div at bounding box center [395, 187] width 791 height 375
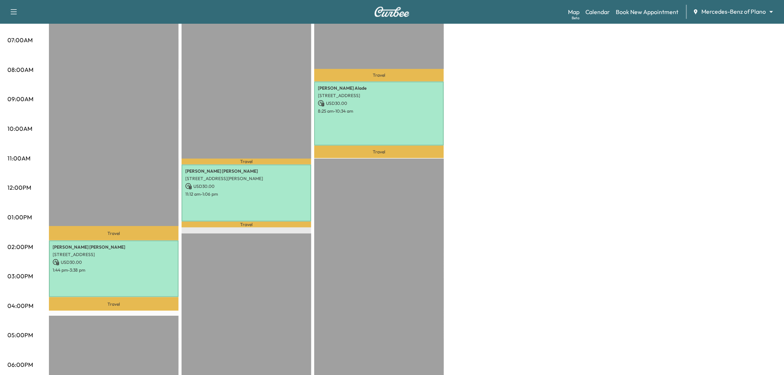
click at [117, 170] on div "Travel DIEM PHAN THI NGOC NGUYEN 7910 S State Hwy 78, Sachse, TX 75048, USA USD…" at bounding box center [114, 248] width 130 height 479
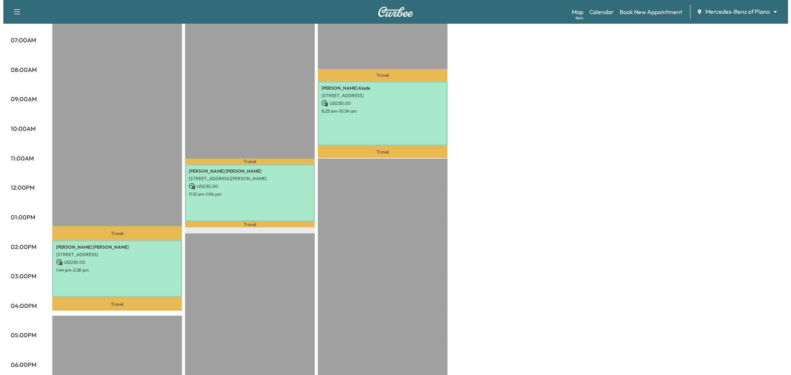
scroll to position [0, 0]
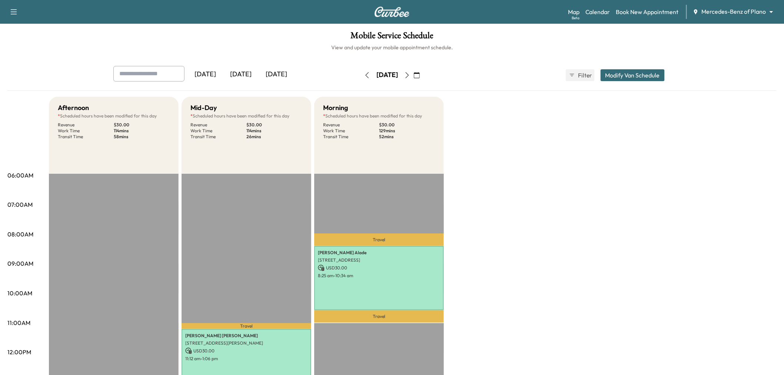
click at [410, 75] on icon "button" at bounding box center [407, 75] width 6 height 6
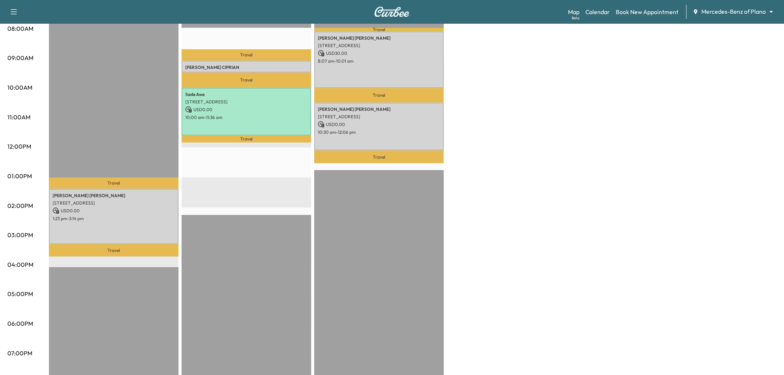
scroll to position [123, 0]
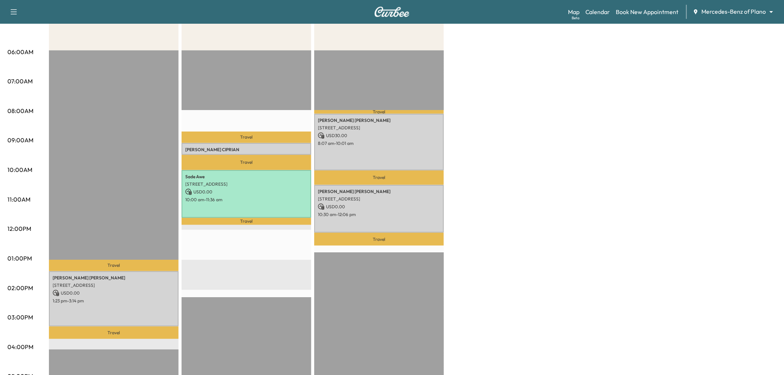
click at [586, 167] on div "Afternoon * Scheduled hours have been modified for this day Revenue $ 0.00 Work…" at bounding box center [413, 251] width 728 height 556
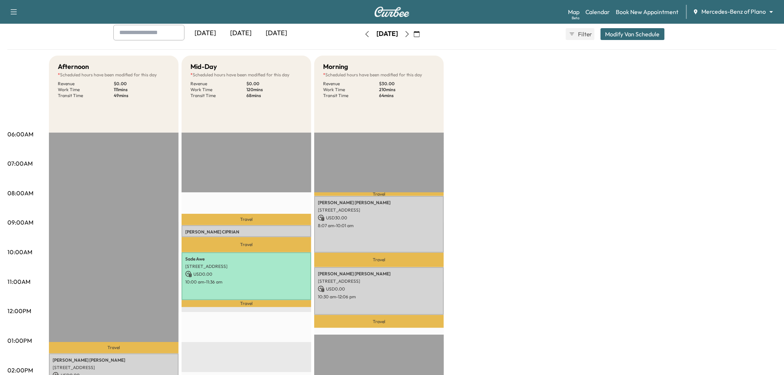
scroll to position [0, 0]
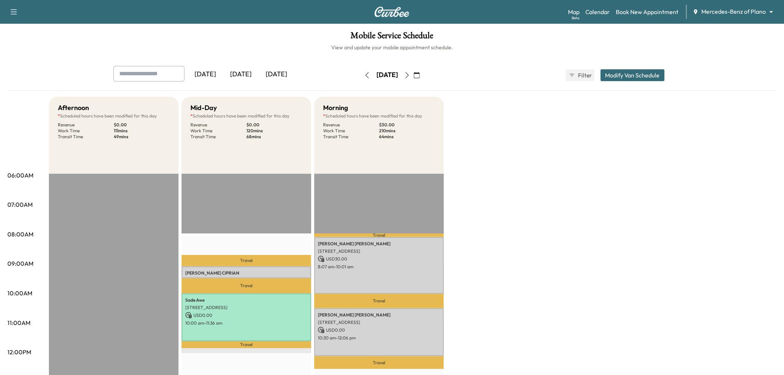
click at [414, 70] on button "button" at bounding box center [407, 75] width 13 height 12
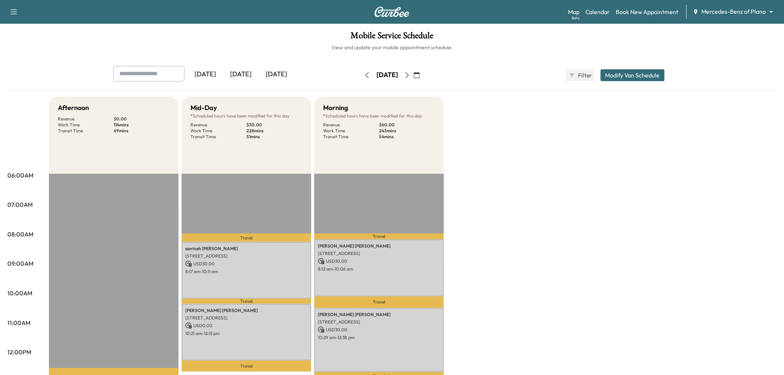
click at [410, 75] on icon "button" at bounding box center [407, 75] width 6 height 6
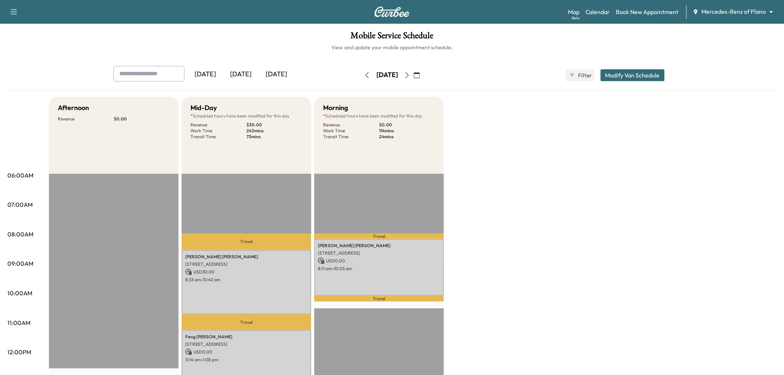
click at [414, 71] on button "button" at bounding box center [407, 75] width 13 height 12
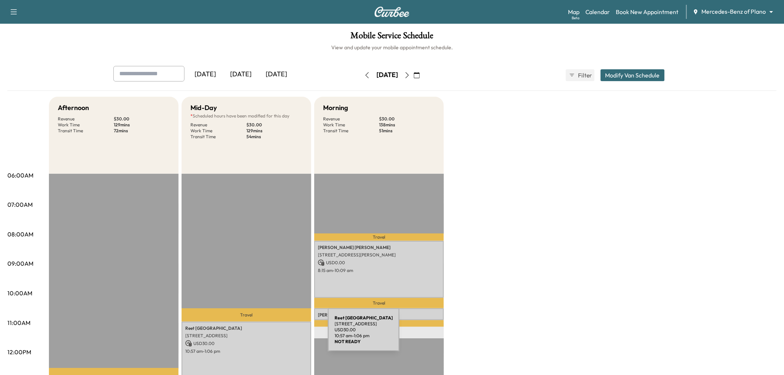
click at [272, 334] on p "1904 Dublin Rd, Plano, TX 75094, US" at bounding box center [246, 336] width 122 height 6
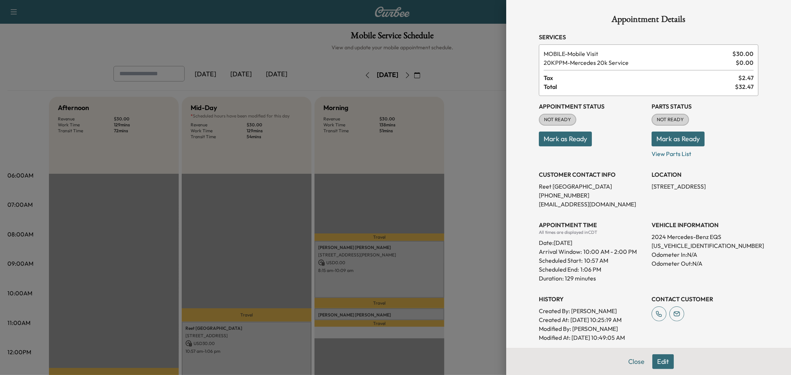
click at [272, 334] on div at bounding box center [395, 187] width 791 height 375
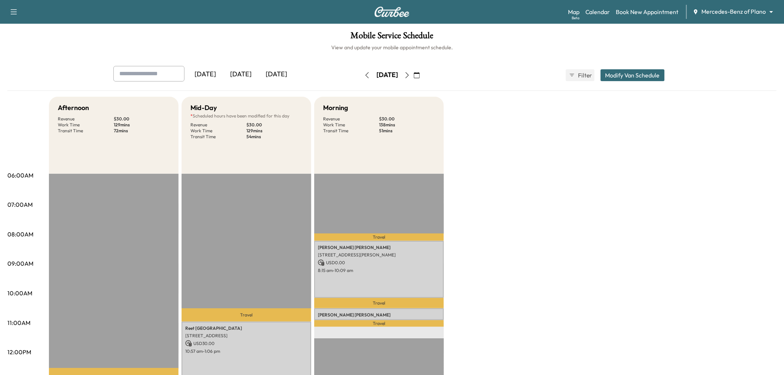
click at [321, 284] on div "DAVID WOLSTENHOLM 17800 Dickerson St, Dallas, TX 75252, USA USD 0.00 8:15 am - …" at bounding box center [379, 269] width 130 height 57
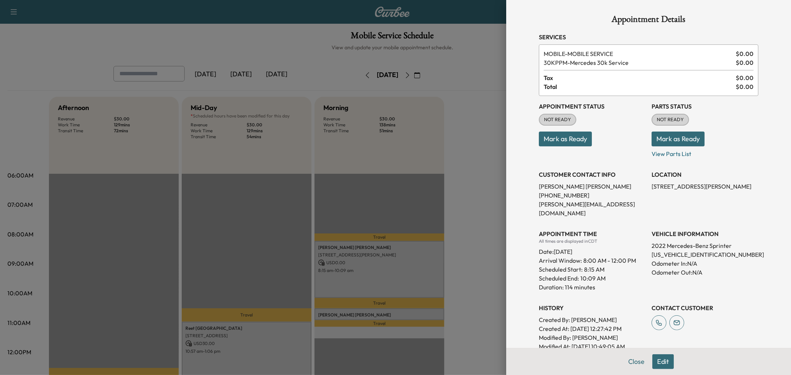
click at [321, 284] on div at bounding box center [395, 187] width 791 height 375
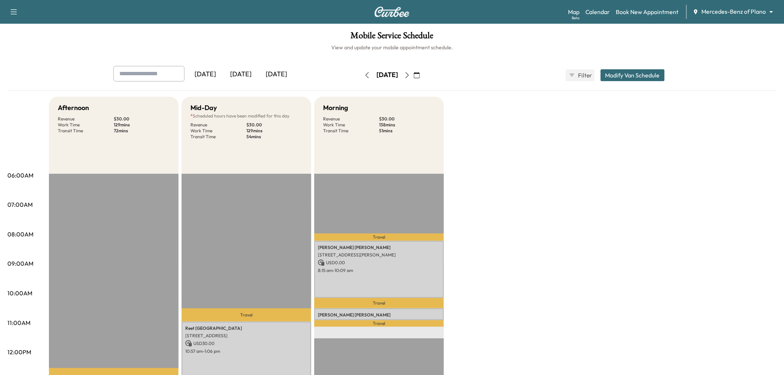
click at [364, 75] on icon "button" at bounding box center [367, 75] width 6 height 6
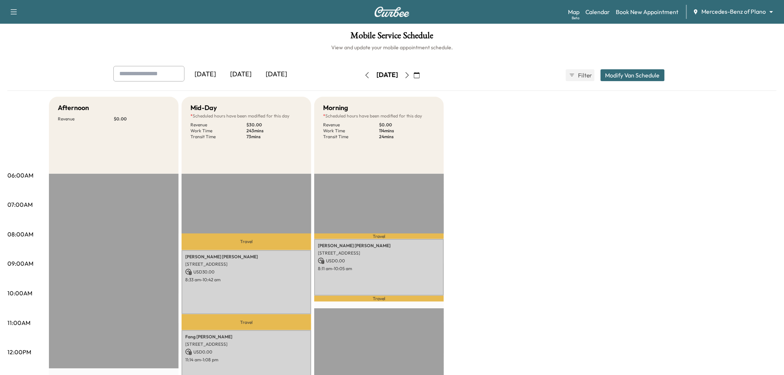
click at [364, 75] on icon "button" at bounding box center [367, 75] width 6 height 6
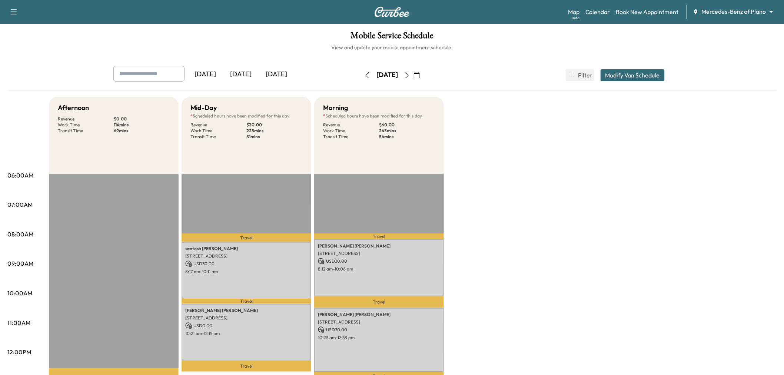
click at [414, 71] on button "button" at bounding box center [407, 75] width 13 height 12
type input "**"
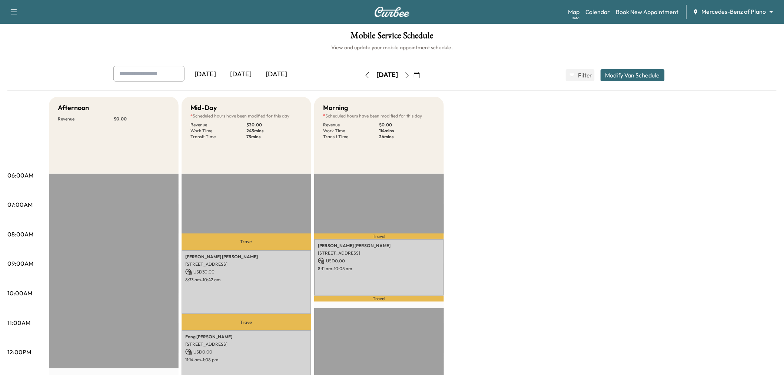
click at [635, 74] on button "Modify Van Schedule" at bounding box center [633, 75] width 64 height 12
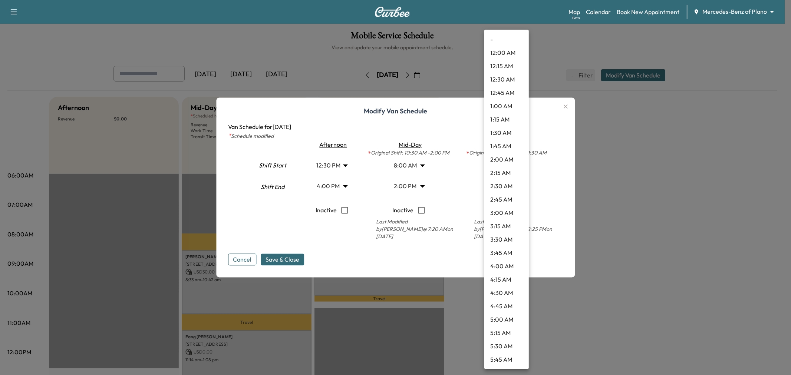
click at [503, 187] on body "Support Log Out Map Beta Calendar Book New Appointment Mercedes-Benz of Plano *…" at bounding box center [395, 187] width 791 height 375
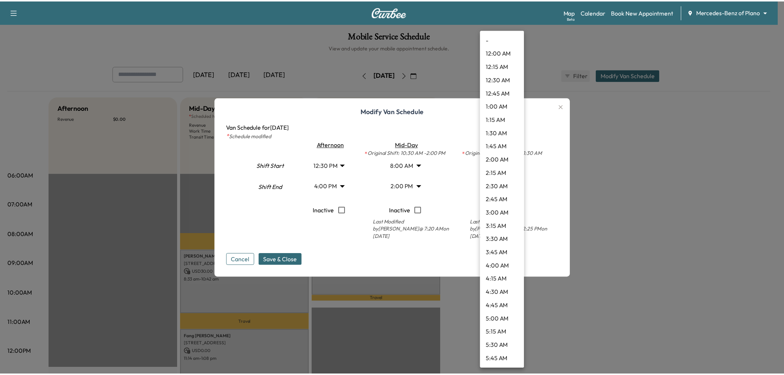
scroll to position [413, 0]
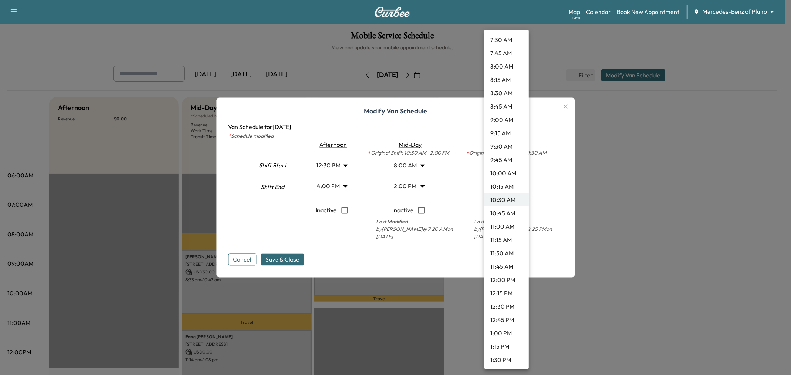
click at [501, 334] on li "1:00 PM" at bounding box center [506, 333] width 44 height 13
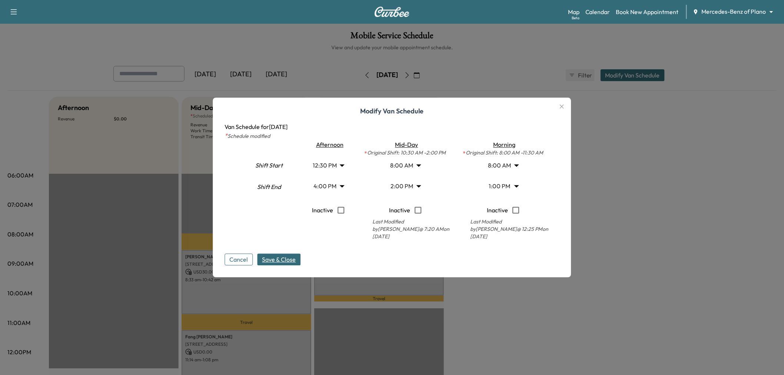
click at [299, 261] on button "Save & Close" at bounding box center [279, 260] width 43 height 12
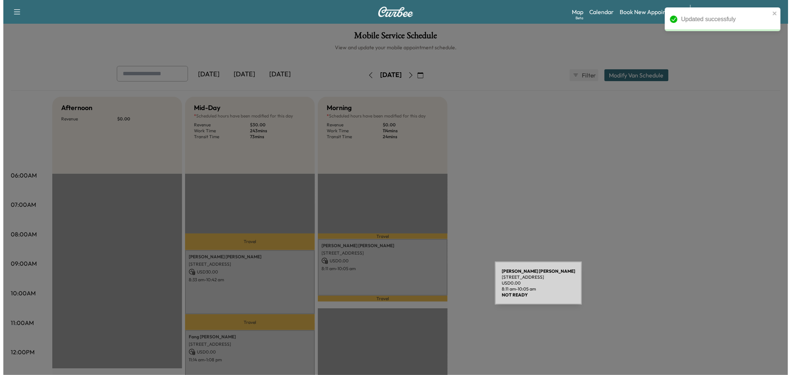
scroll to position [41, 0]
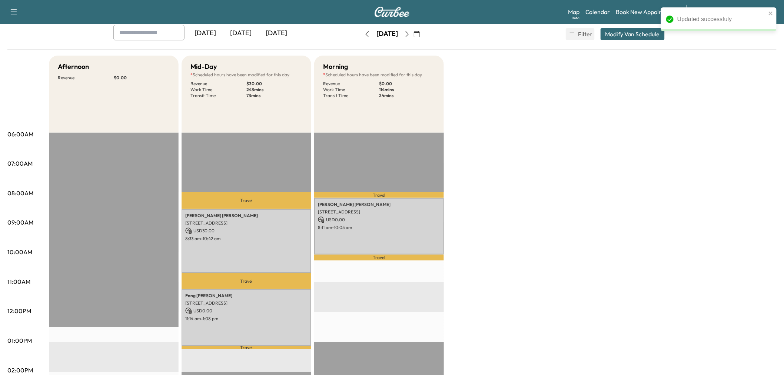
click at [631, 32] on button "Modify Van Schedule" at bounding box center [633, 34] width 64 height 12
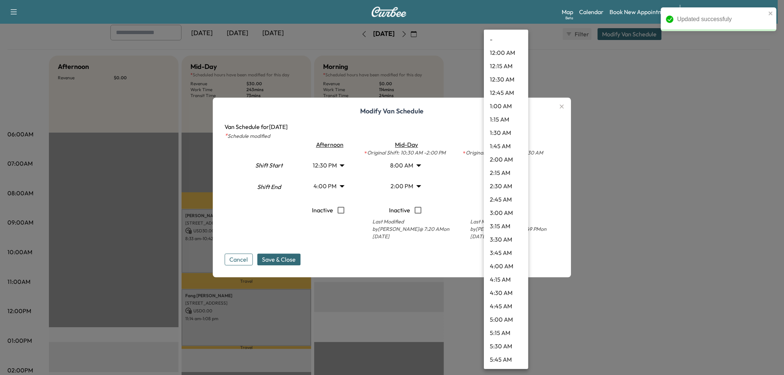
click at [498, 184] on body "Updated successfuly Support Log Out Map Beta Calendar Book New Appointment Merc…" at bounding box center [392, 146] width 784 height 375
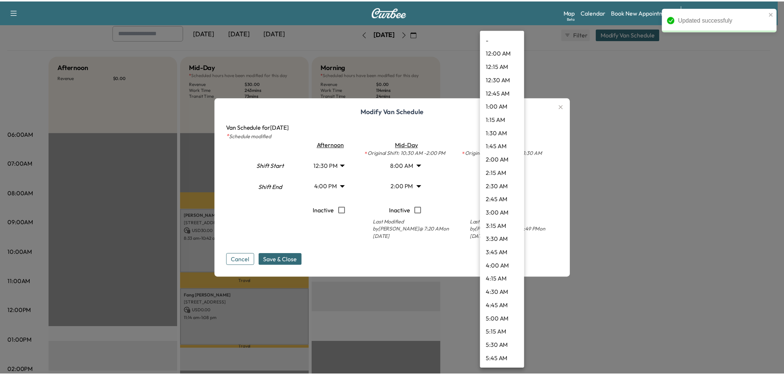
scroll to position [547, 0]
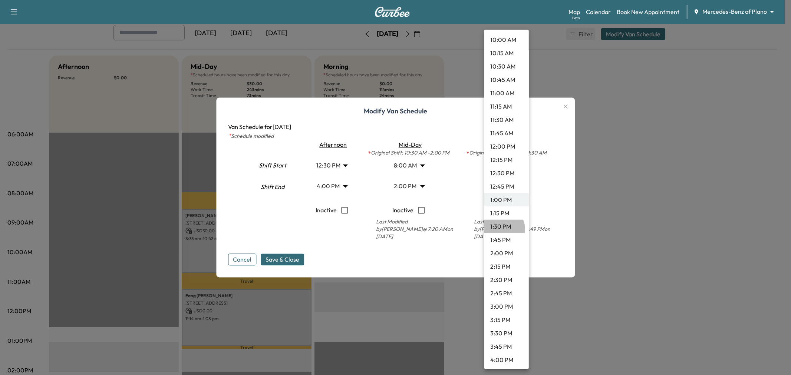
click at [501, 229] on li "1:30 PM" at bounding box center [506, 226] width 44 height 13
type input "****"
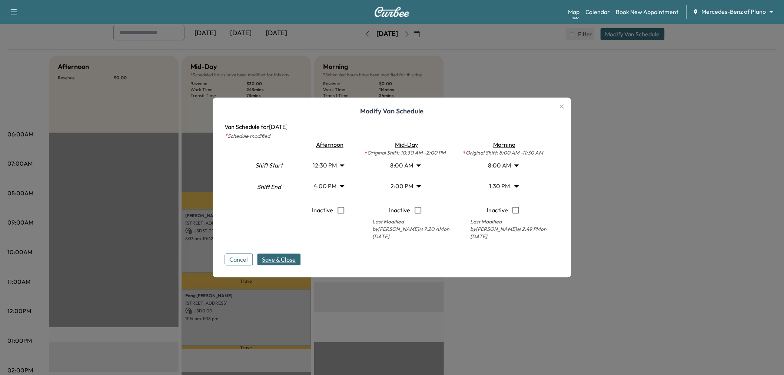
click at [294, 260] on span "Save & Close" at bounding box center [279, 259] width 34 height 9
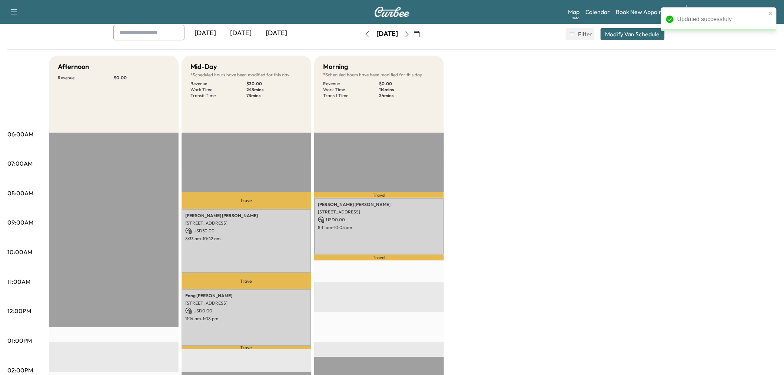
click at [512, 281] on div "Afternoon Revenue $ 0.00 Mid-Day * Scheduled hours have been modified for this …" at bounding box center [413, 334] width 728 height 556
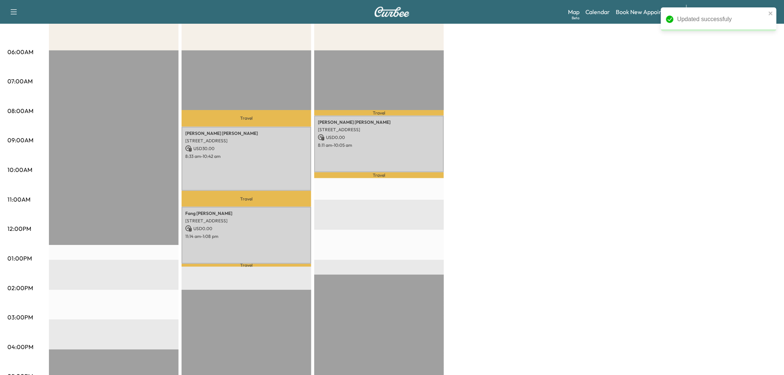
scroll to position [0, 0]
